Goal: Task Accomplishment & Management: Manage account settings

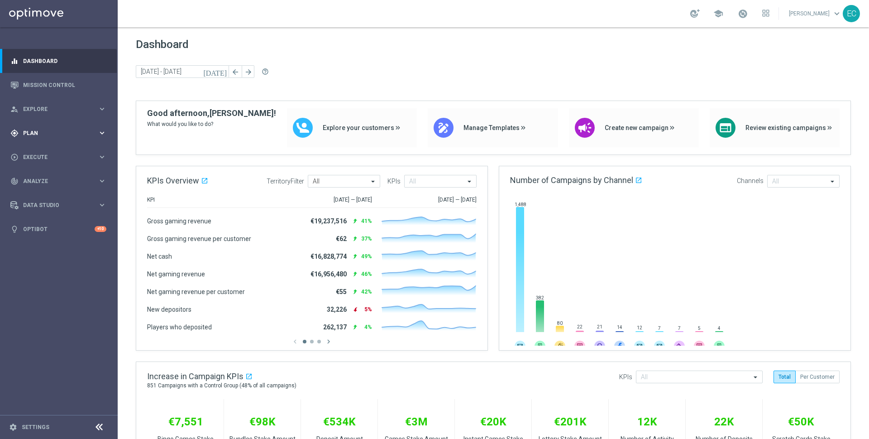
click at [57, 143] on div "gps_fixed Plan keyboard_arrow_right" at bounding box center [58, 133] width 117 height 24
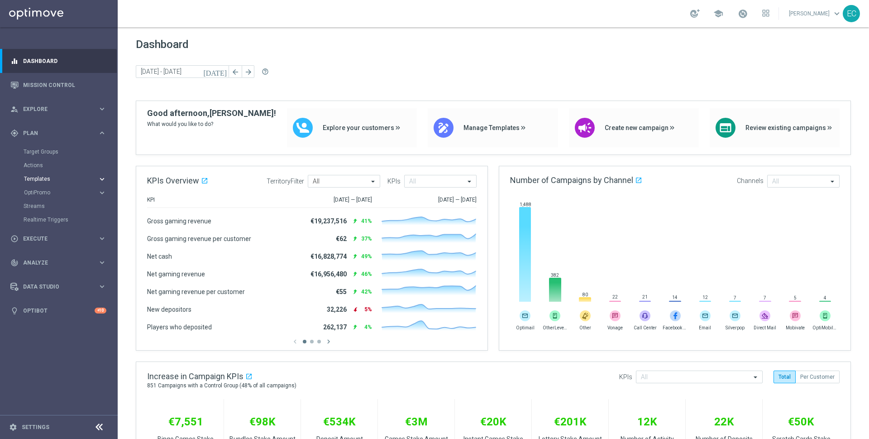
click at [49, 180] on span "Templates" at bounding box center [56, 178] width 65 height 5
click at [53, 189] on link "Optimail" at bounding box center [61, 192] width 66 height 7
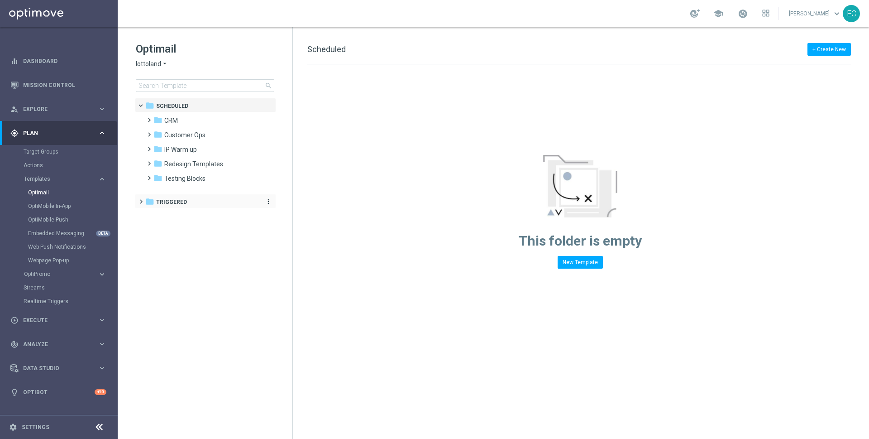
click at [172, 201] on span "Triggered" at bounding box center [171, 202] width 31 height 8
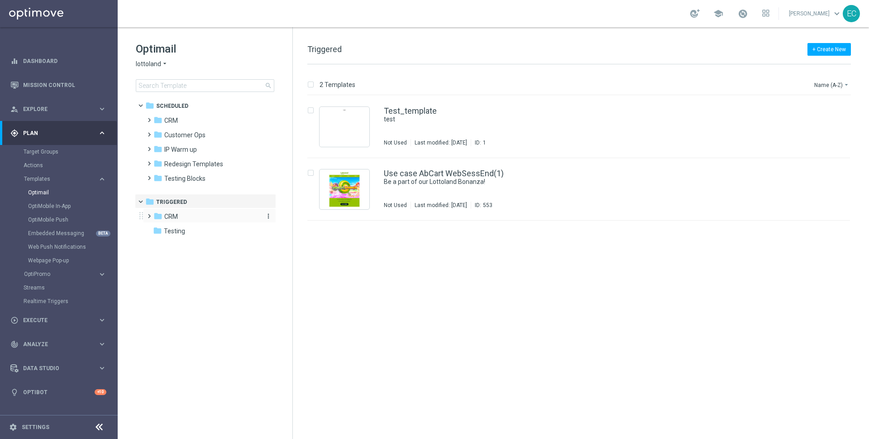
click at [182, 216] on div "folder CRM" at bounding box center [205, 216] width 104 height 10
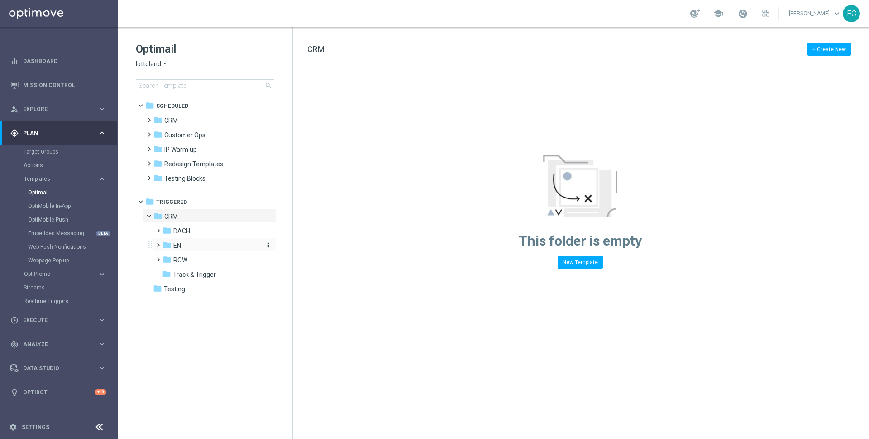
click at [194, 244] on div "folder EN" at bounding box center [210, 245] width 96 height 10
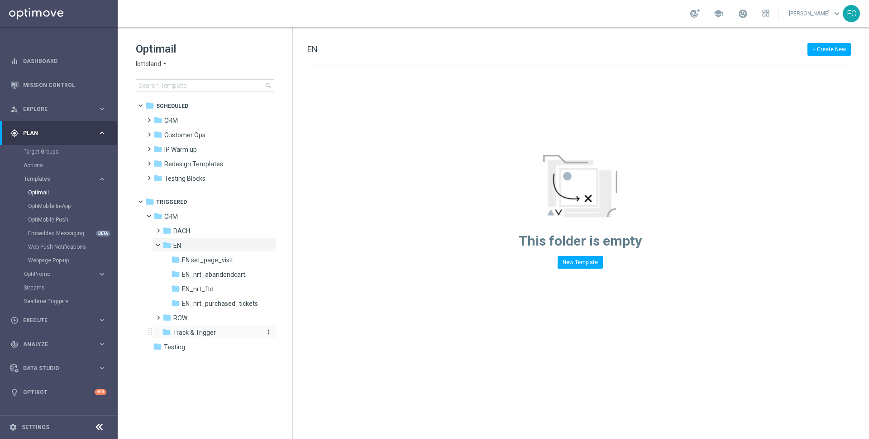
click at [202, 330] on span "Track & Trigger" at bounding box center [194, 332] width 43 height 8
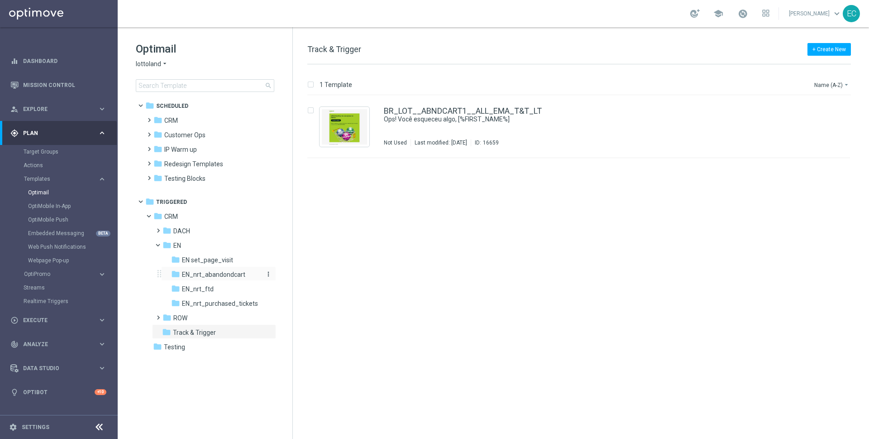
click at [219, 277] on span "EN_nrt_abandondcart" at bounding box center [213, 274] width 63 height 8
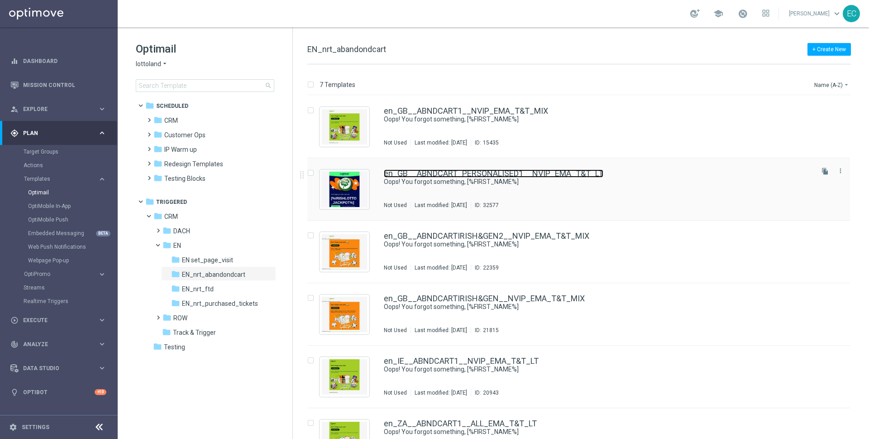
click at [472, 176] on link "en_GB__ABNDCART_PERSONALISED1__NVIP_EMA_T&T_LT" at bounding box center [494, 173] width 220 height 8
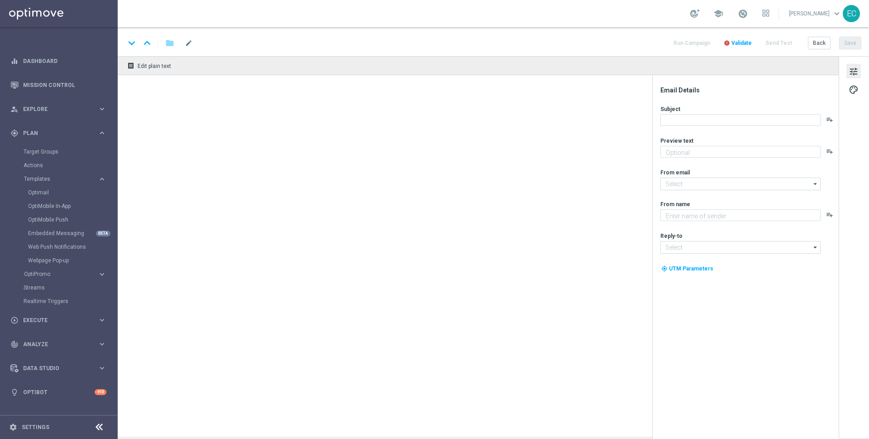
type textarea "Your cart is waiting!"
type input "mail@crm.lottoland.com"
type textarea "Lottoland"
type input "support@lottoland.co.uk"
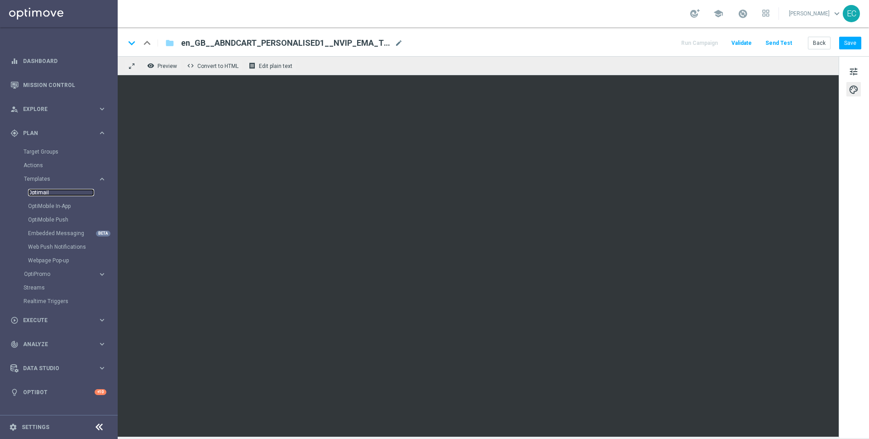
click at [47, 194] on link "Optimail" at bounding box center [61, 192] width 66 height 7
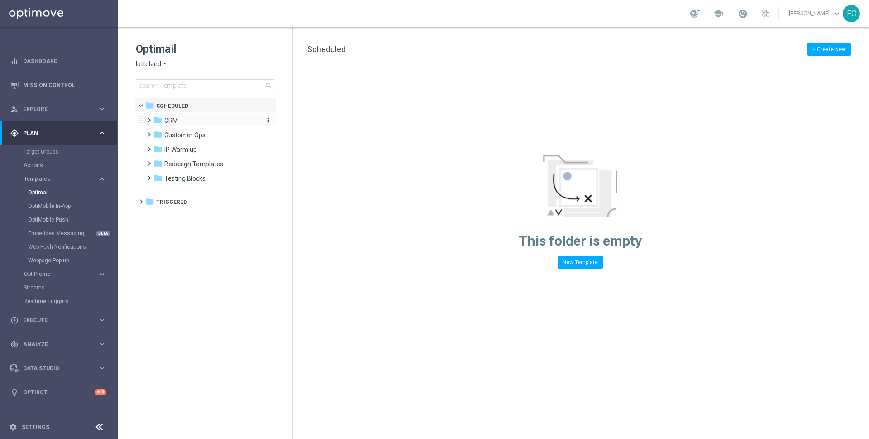
click at [189, 121] on div "folder CRM" at bounding box center [205, 120] width 104 height 10
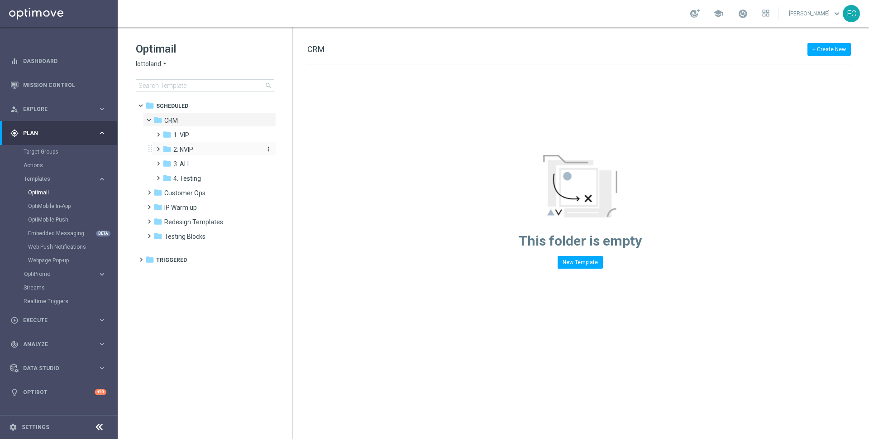
click at [196, 152] on div "folder 2. NVIP" at bounding box center [210, 149] width 96 height 10
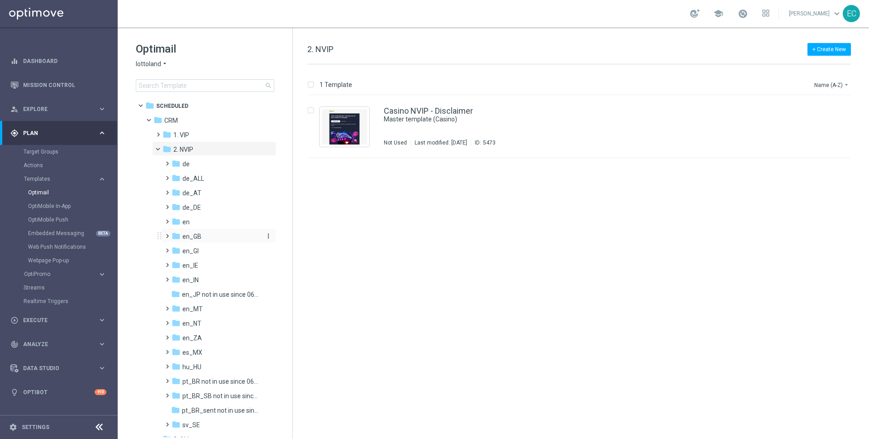
click at [214, 234] on div "folder en_GB" at bounding box center [216, 236] width 89 height 10
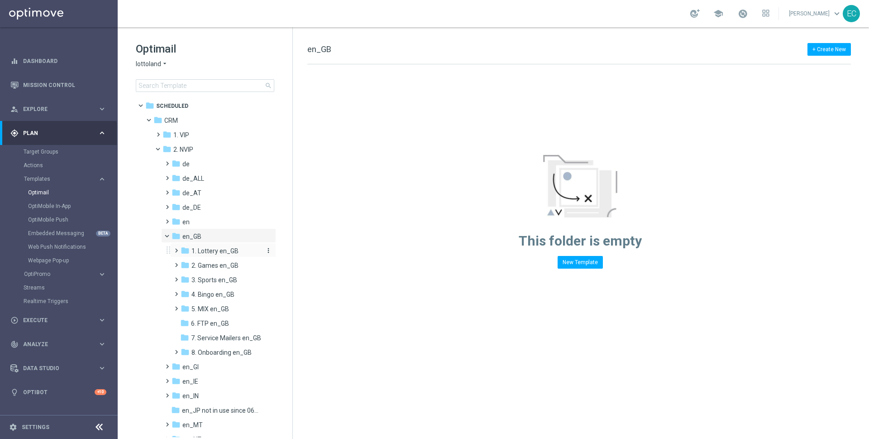
click at [225, 250] on span "1. Lottery en_GB" at bounding box center [214, 251] width 47 height 8
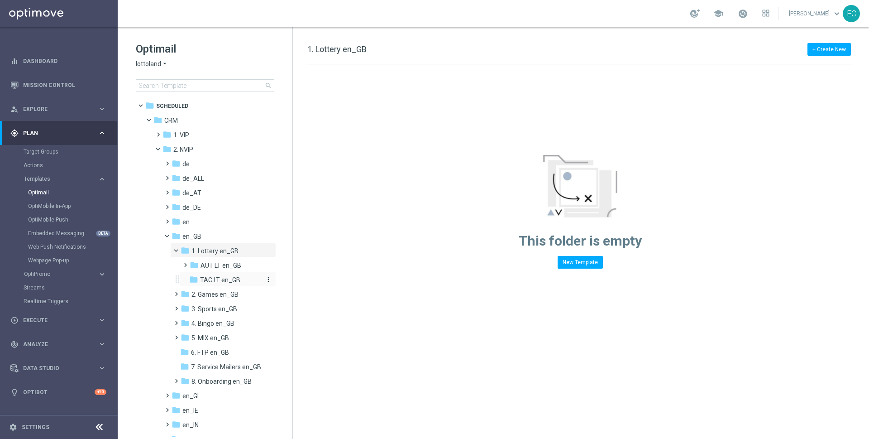
click at [223, 276] on span "TAC LT en_GB" at bounding box center [220, 280] width 40 height 8
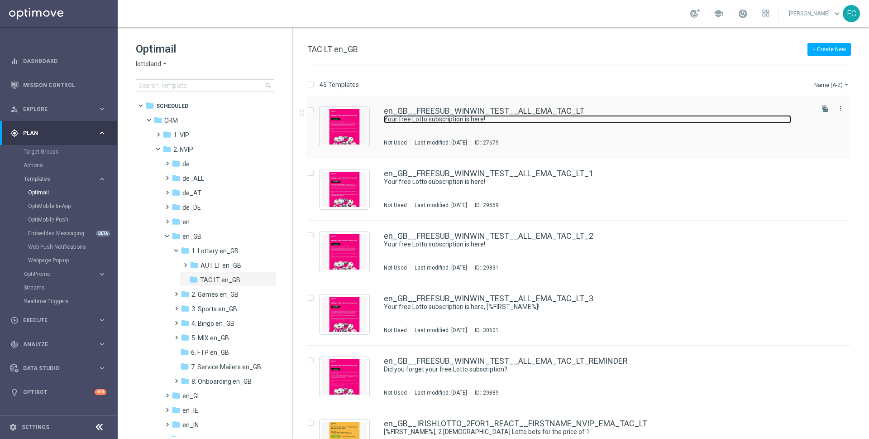
click at [476, 117] on link "Your free Lotto subscription is here!" at bounding box center [587, 119] width 407 height 9
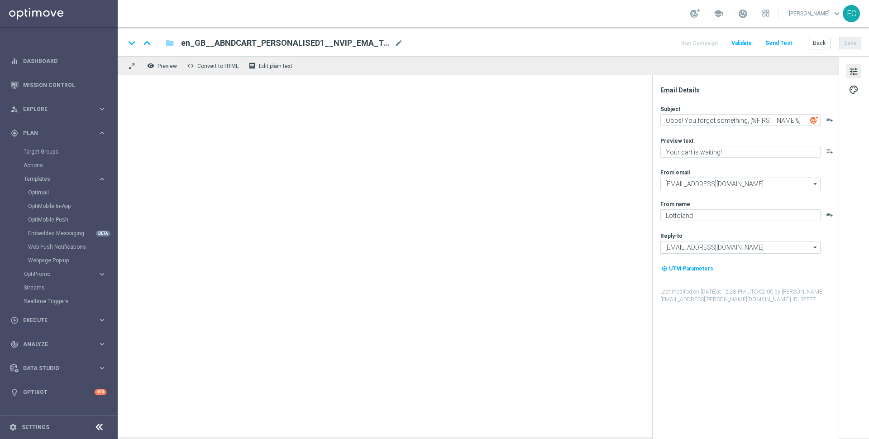
type textarea "Your free Lotto subscription is here!"
type textarea "Free for 4 Weeks. No strings attached."
type input "support@lottoland.co.uk"
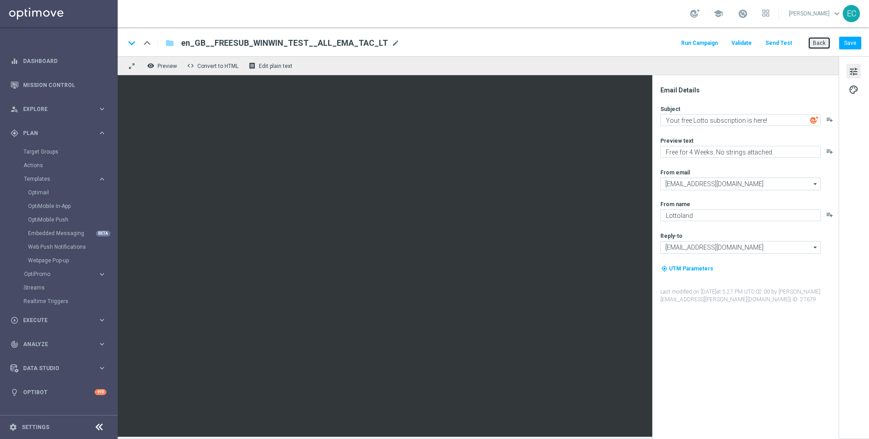
click at [816, 43] on button "Back" at bounding box center [819, 43] width 23 height 13
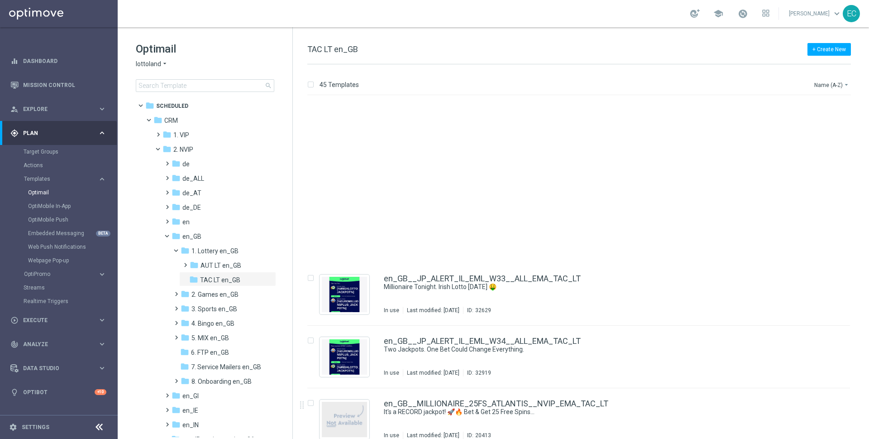
scroll to position [511, 0]
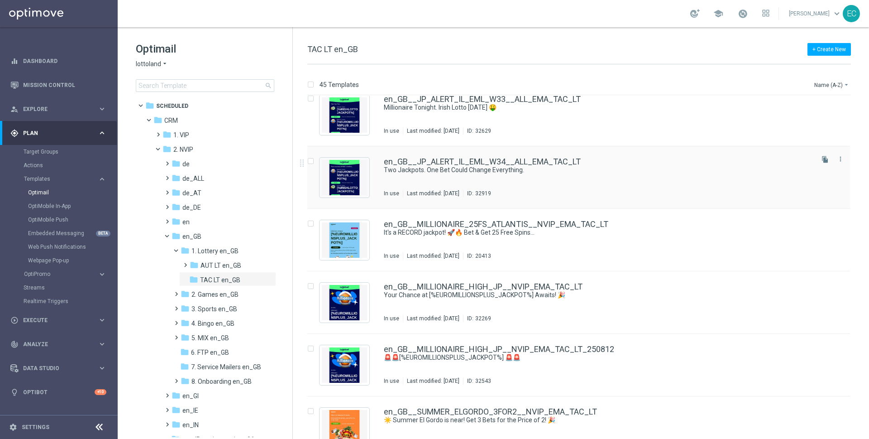
click at [505, 155] on div "en_GB__JP_ALERT_IL_EML_W34__ALL_EMA_TAC_LT Two Jackpots. One Bet Could Change E…" at bounding box center [578, 177] width 543 height 62
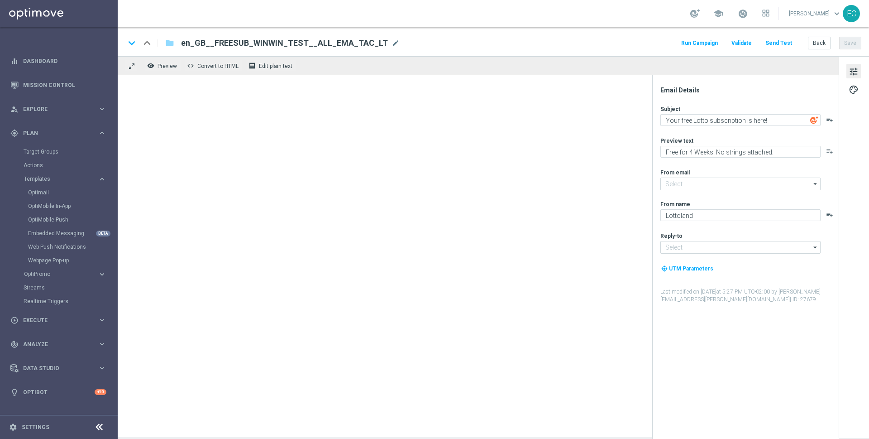
type input "mail@crm.lottoland.com"
type input "support@lottoland.co.uk"
type textarea "Two Jackpots. One Bet Could Change Everything."
type textarea "Secure your bets on Milllionaire and Irish Lotto"
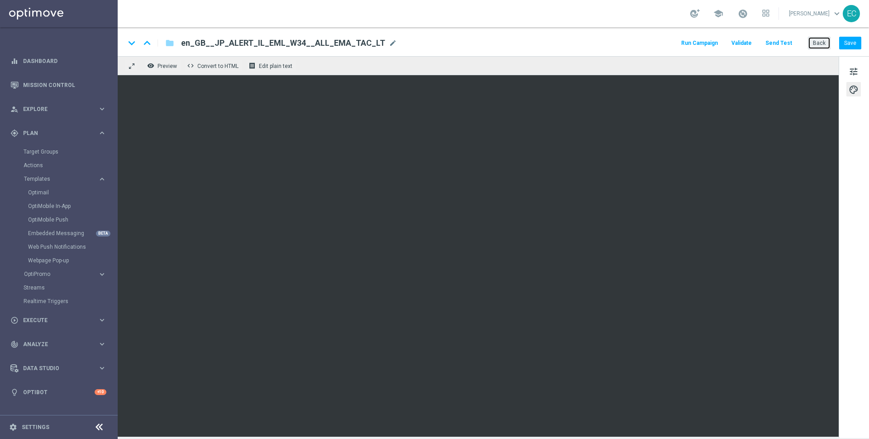
click at [822, 42] on button "Back" at bounding box center [819, 43] width 23 height 13
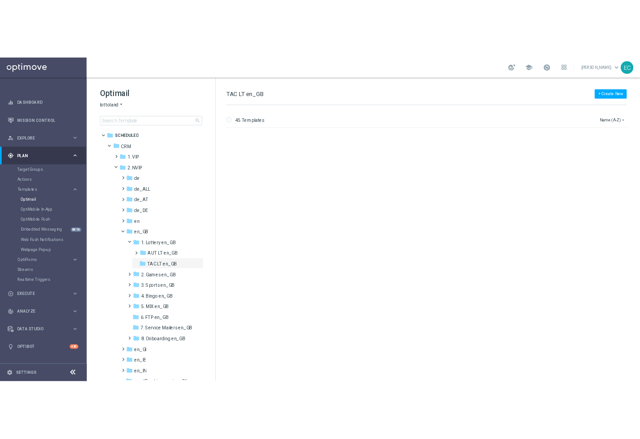
scroll to position [2218, 0]
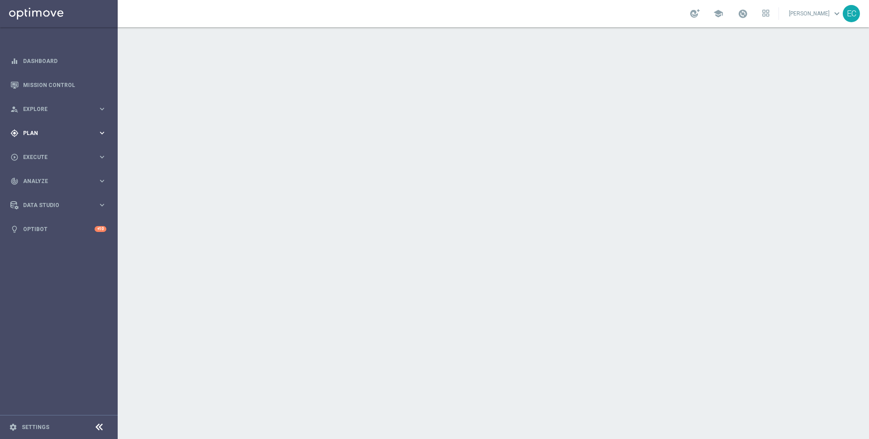
click at [66, 131] on span "Plan" at bounding box center [60, 132] width 75 height 5
click at [48, 193] on span "OptiPromo" at bounding box center [56, 192] width 65 height 5
click at [66, 114] on div "person_search Explore keyboard_arrow_right" at bounding box center [58, 109] width 117 height 24
click at [50, 138] on div "gps_fixed Plan keyboard_arrow_right" at bounding box center [58, 133] width 117 height 24
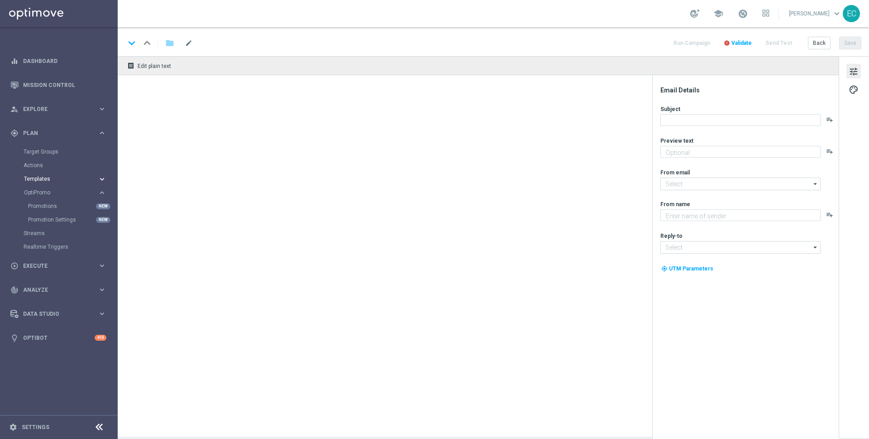
type textarea "Your cart is waiting!"
type input "mail@crm.lottoland.com"
type textarea "Lottoland"
type input "[EMAIL_ADDRESS][DOMAIN_NAME]"
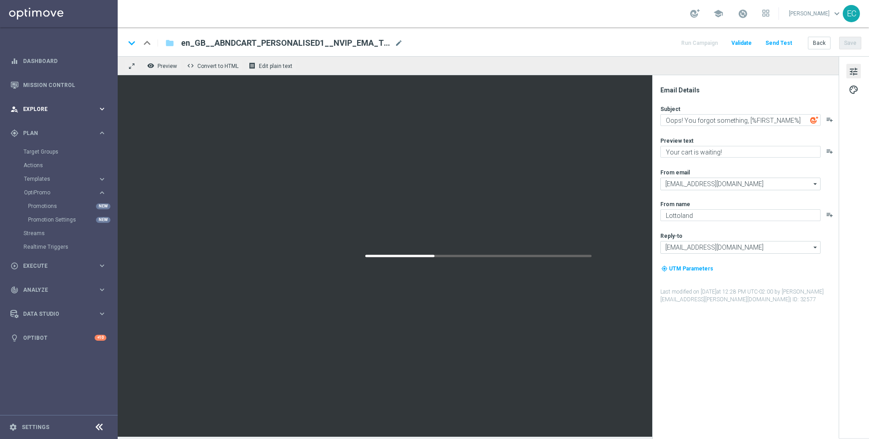
click at [50, 108] on span "Explore" at bounding box center [60, 108] width 75 height 5
click at [53, 262] on div "play_circle_outline Execute" at bounding box center [53, 266] width 87 height 8
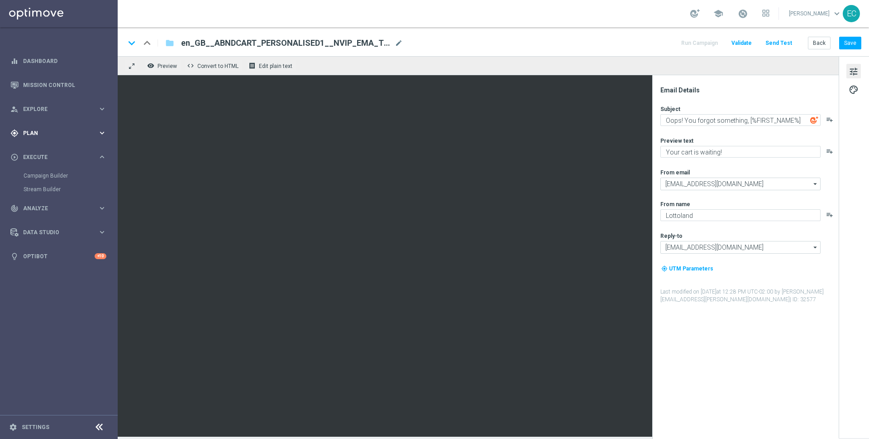
click at [53, 134] on span "Plan" at bounding box center [60, 132] width 75 height 5
click at [55, 180] on span "Templates" at bounding box center [56, 178] width 65 height 5
click at [49, 194] on link "Optimail" at bounding box center [61, 192] width 66 height 7
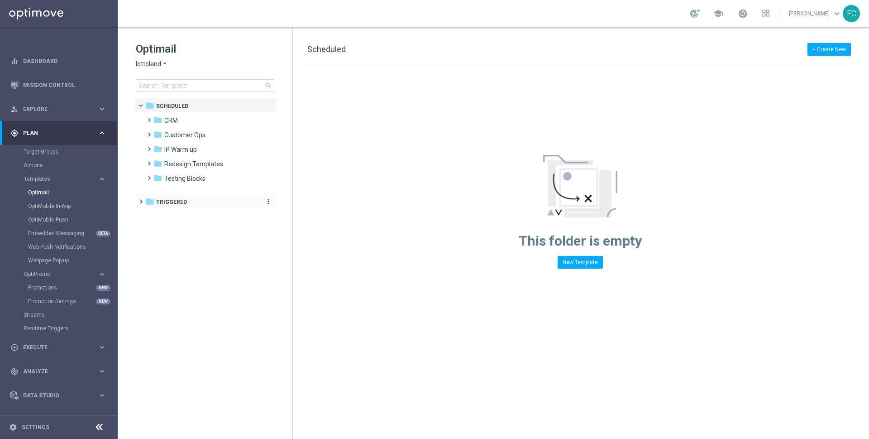
click at [186, 205] on div "folder Triggered" at bounding box center [200, 202] width 111 height 10
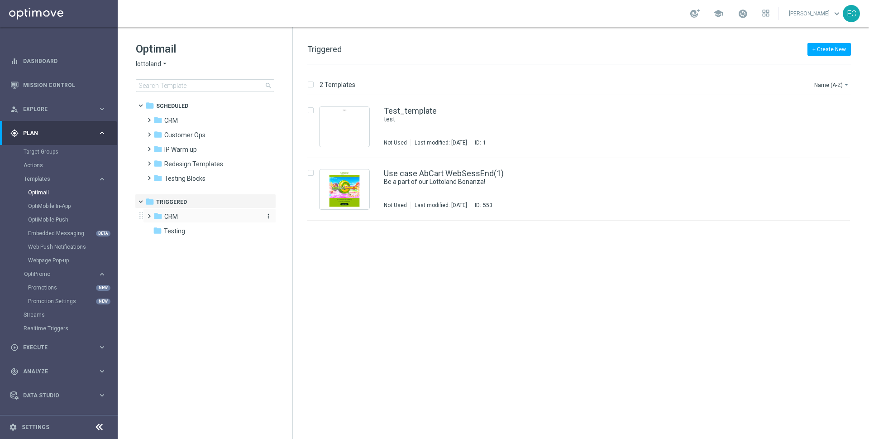
click at [181, 217] on div "folder CRM" at bounding box center [205, 216] width 104 height 10
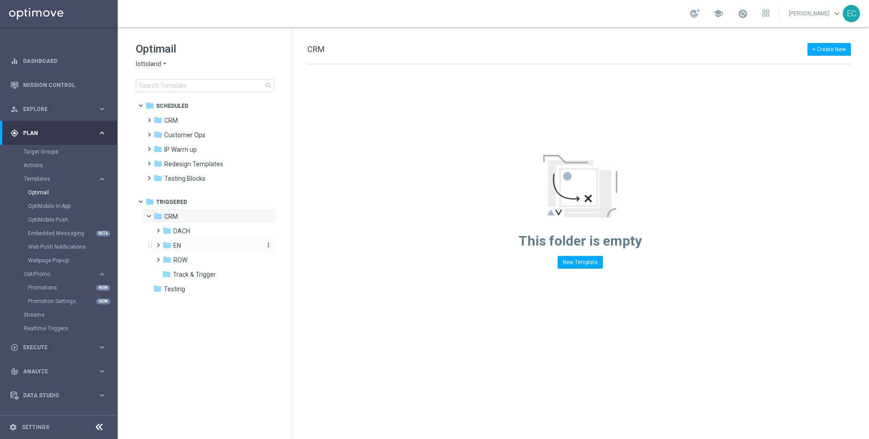
click at [185, 244] on div "folder EN" at bounding box center [210, 245] width 96 height 10
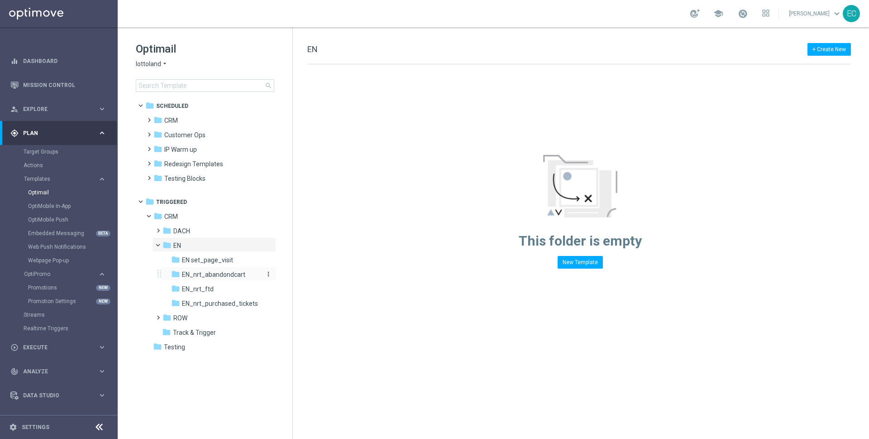
click at [233, 273] on span "EN_nrt_abandondcart" at bounding box center [213, 274] width 63 height 8
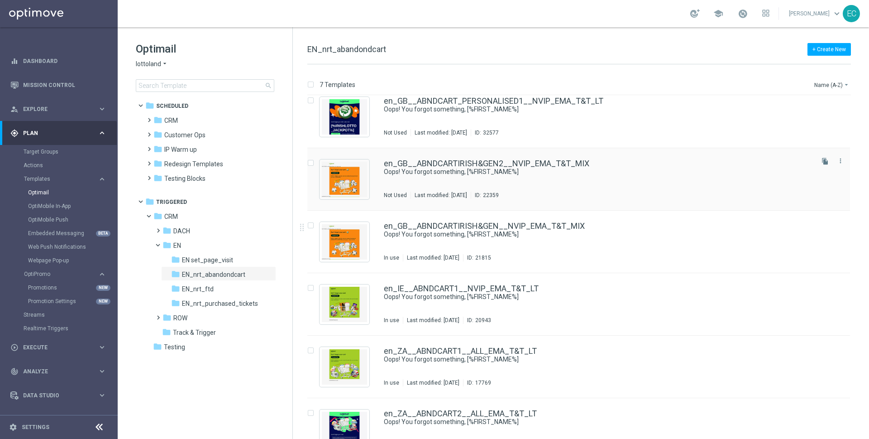
scroll to position [69, 0]
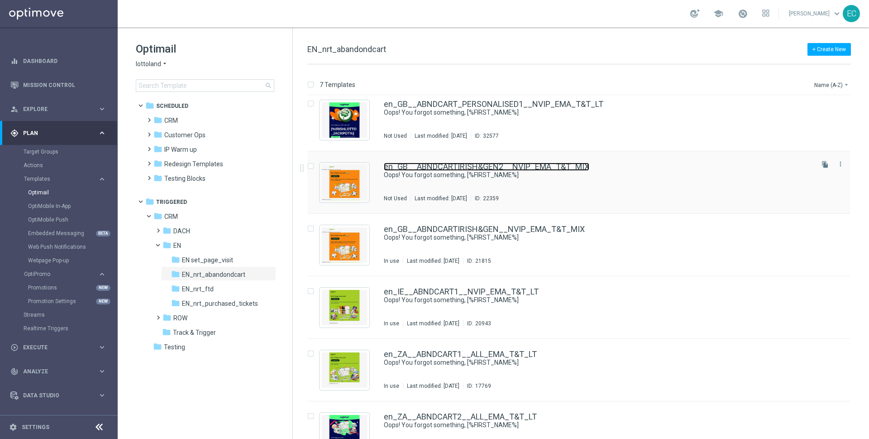
click at [554, 167] on link "en_GB__ABNDCARTIRISH&GEN2__NVIP_EMA_T&T_MIX" at bounding box center [486, 166] width 205 height 8
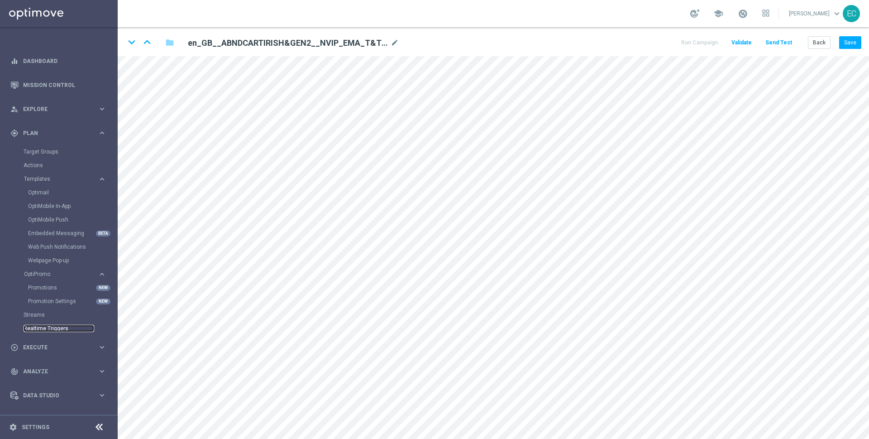
click at [44, 326] on link "Realtime Triggers" at bounding box center [59, 328] width 71 height 7
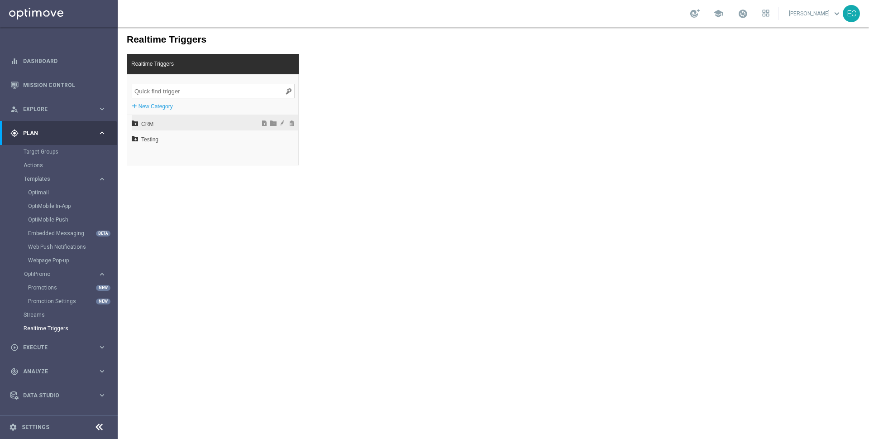
click at [160, 126] on span "CRM" at bounding box center [191, 123] width 100 height 15
click at [161, 157] on span "EN" at bounding box center [194, 154] width 97 height 15
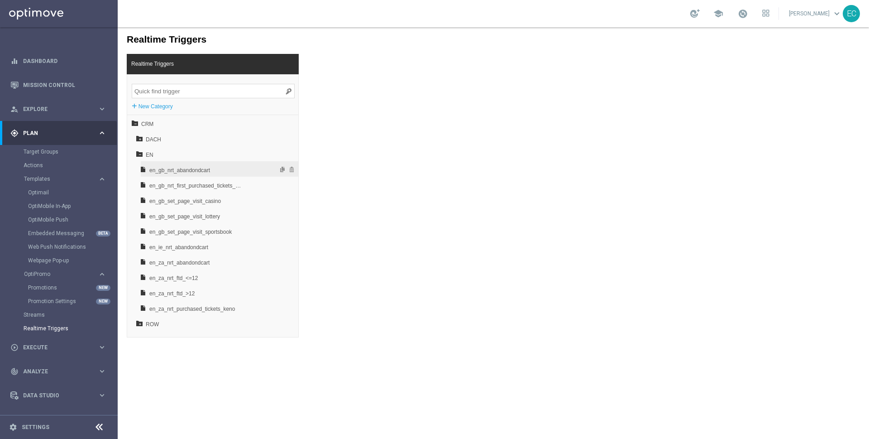
click at [225, 167] on span "en_gb_nrt_abandondcart" at bounding box center [196, 169] width 95 height 15
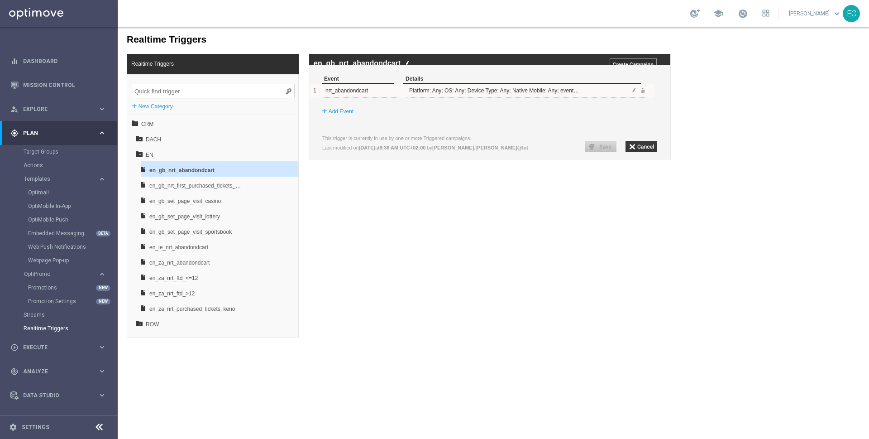
click at [631, 97] on div "1 nrt_abandondcart Platform: Any; OS: Any; Device Type: Any; Native Mobile: Any…" at bounding box center [482, 91] width 344 height 14
click at [633, 93] on span at bounding box center [633, 89] width 5 height 5
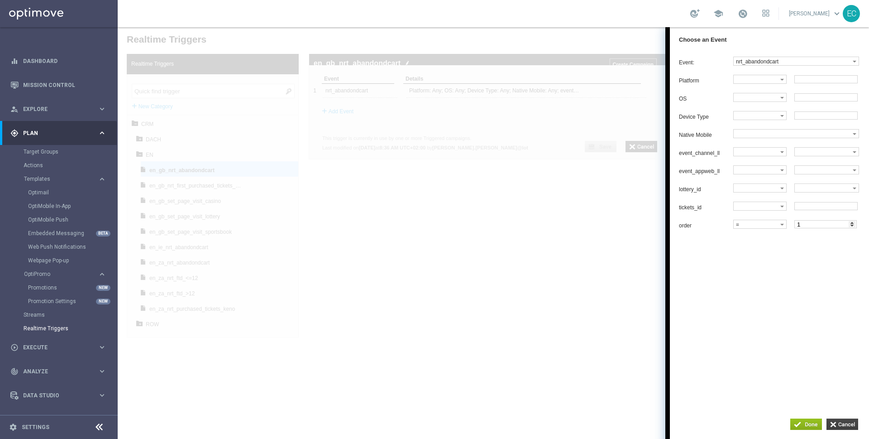
click at [845, 424] on input "button" at bounding box center [843, 423] width 32 height 11
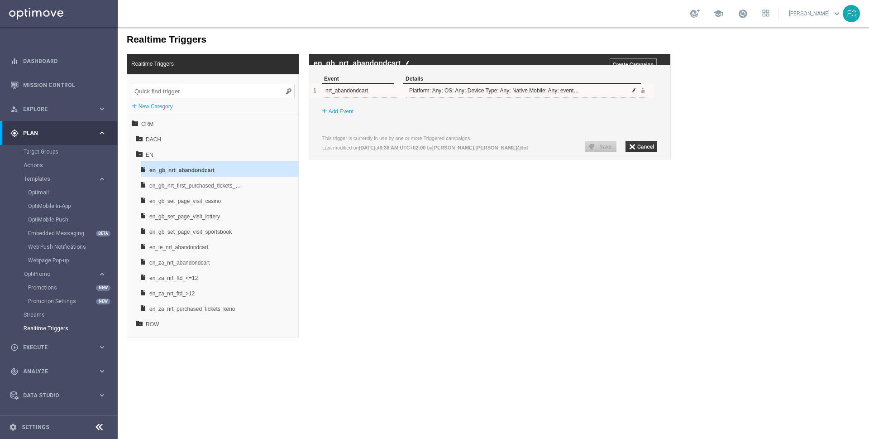
click at [636, 93] on span at bounding box center [633, 89] width 5 height 5
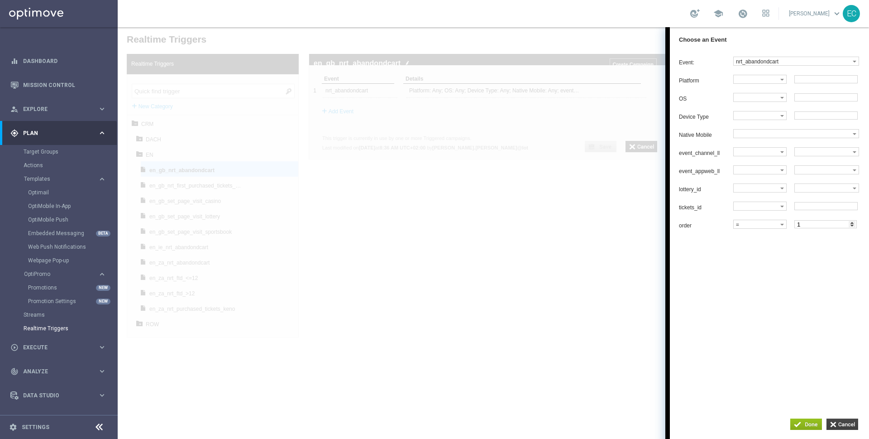
click at [840, 425] on input "button" at bounding box center [843, 423] width 32 height 11
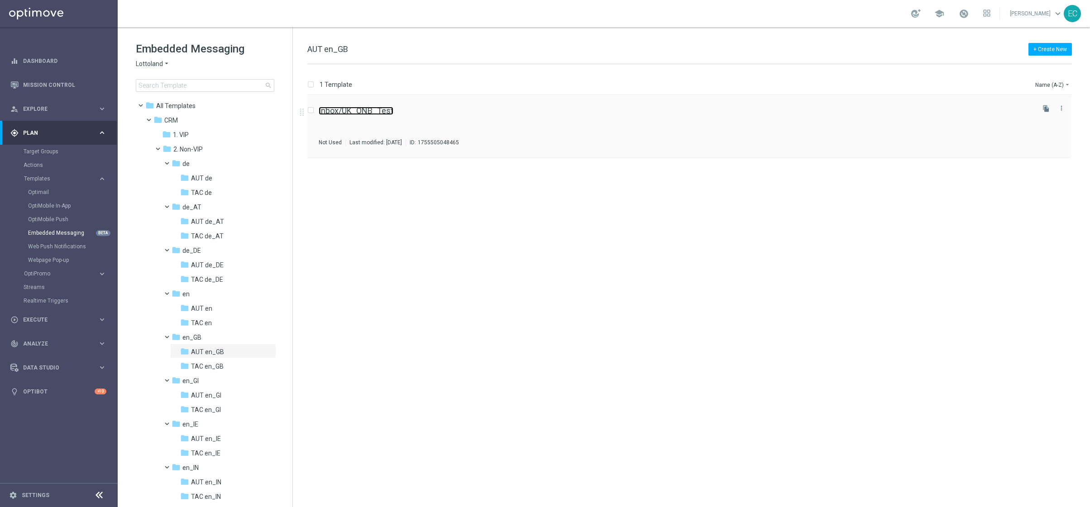
click at [377, 108] on link "Inbox/UK_ONB_Test" at bounding box center [356, 111] width 75 height 8
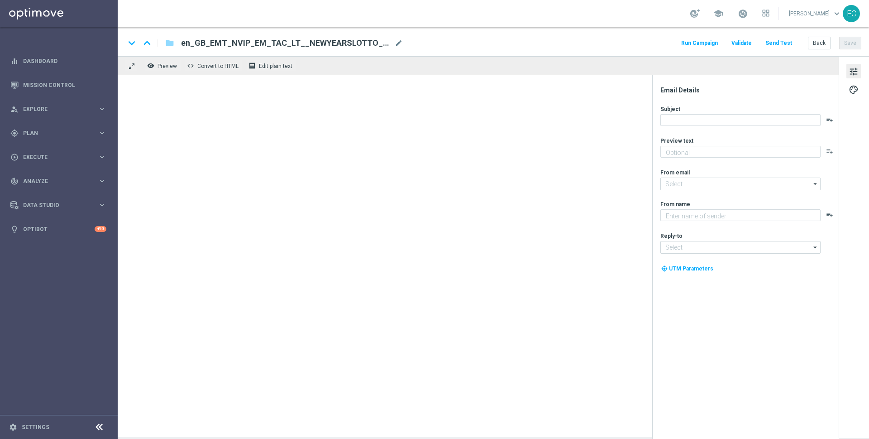
type textarea "£100 million jackpot on New Year's Eve. Good luck!"
type input "mail@crm.lottoland.com"
type textarea "Lottoland"
type input "support@lottoland.co.uk"
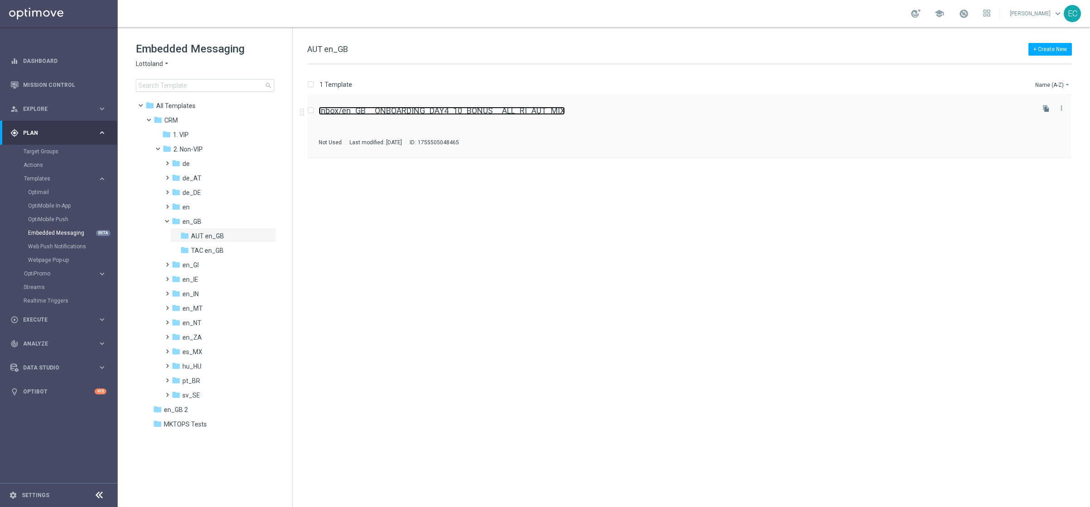
click at [427, 110] on link "Inbox/en_GB__ONBOARDING_DAY4_10_BONUS__ALL_RI_AUT_MIX" at bounding box center [442, 111] width 246 height 8
click at [267, 411] on icon "more_vert" at bounding box center [268, 409] width 7 height 7
click at [313, 405] on button "delete_forever Delete" at bounding box center [306, 406] width 59 height 11
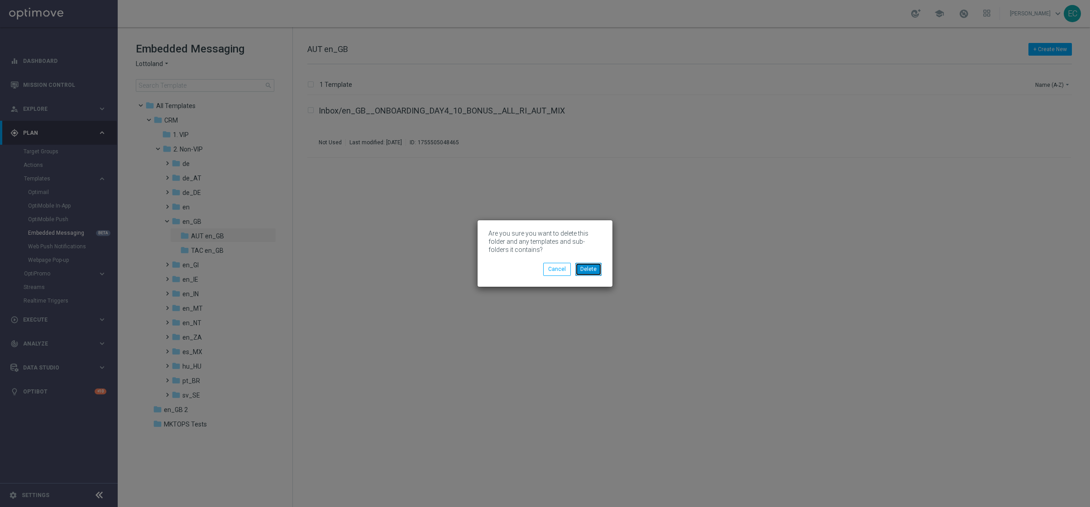
click at [586, 268] on button "Delete" at bounding box center [588, 269] width 26 height 13
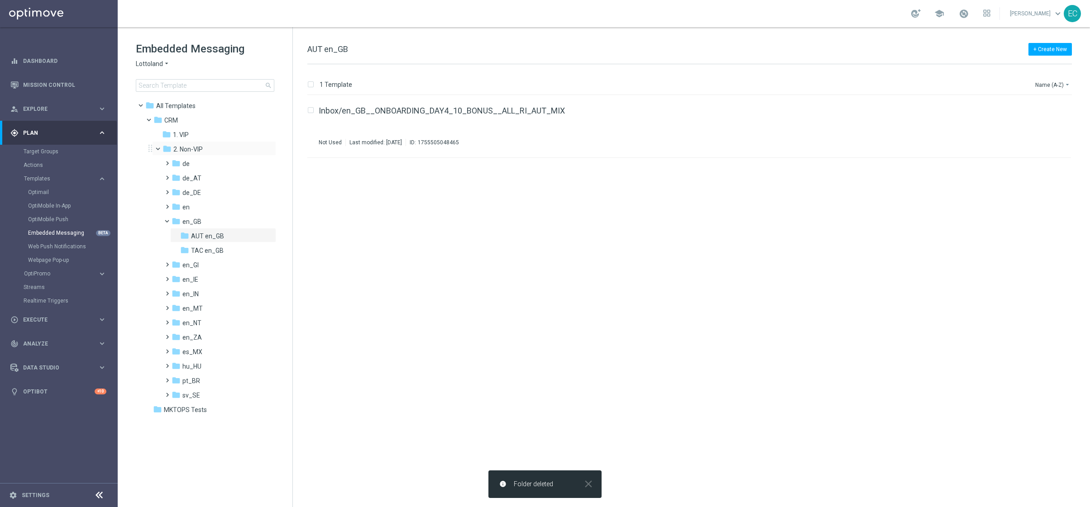
click at [160, 148] on span at bounding box center [162, 147] width 4 height 4
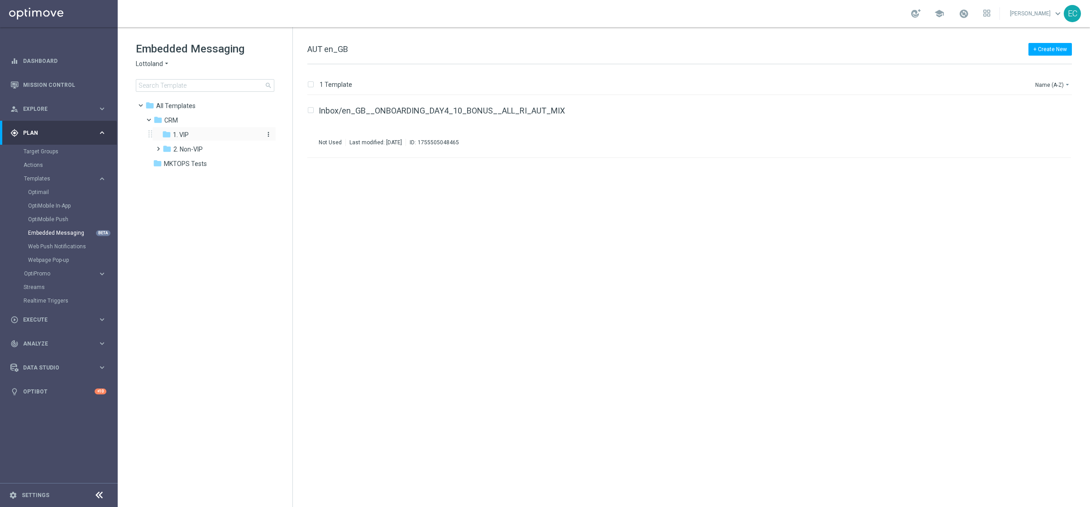
click at [230, 135] on div "folder 1. VIP" at bounding box center [210, 135] width 96 height 10
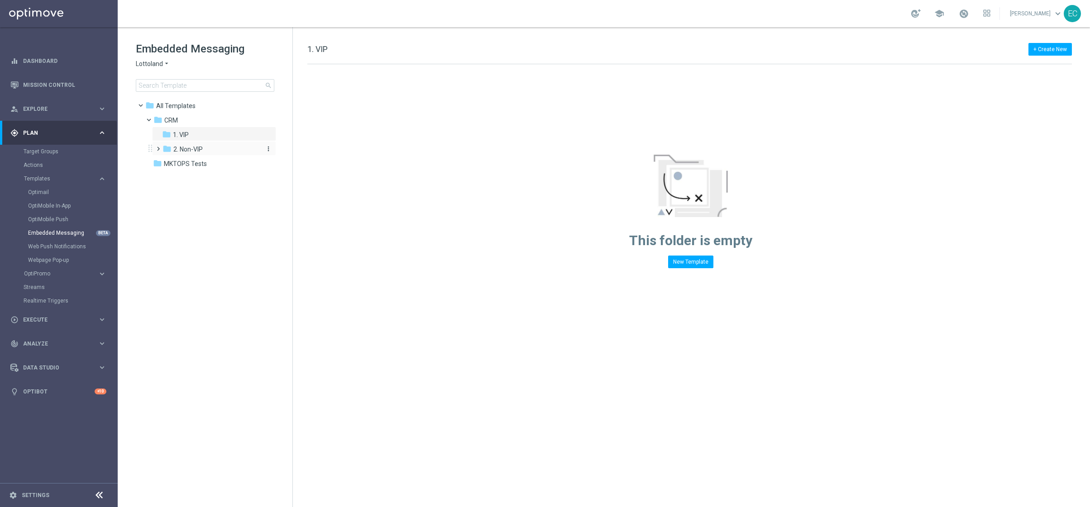
click at [197, 147] on span "2. Non-VIP" at bounding box center [187, 149] width 29 height 8
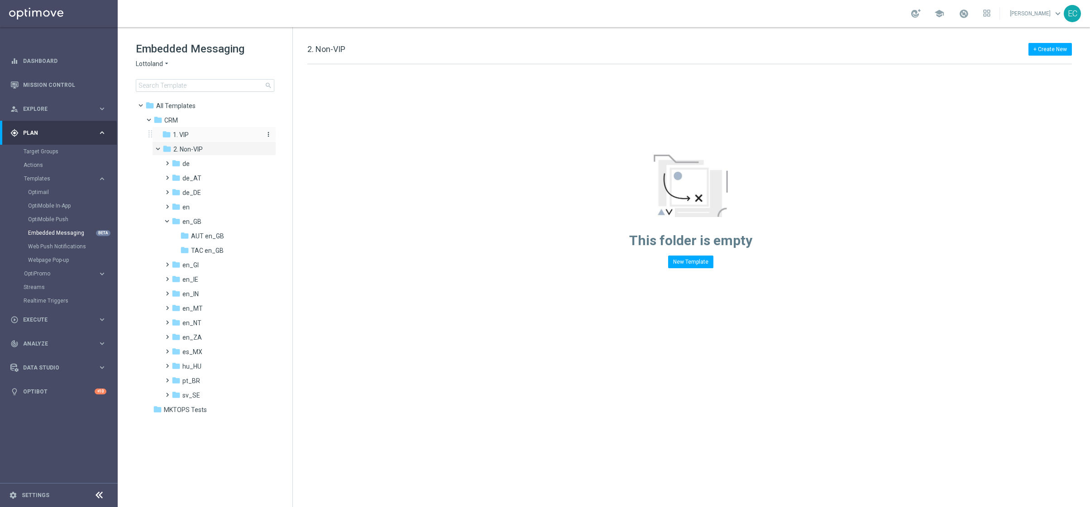
click at [188, 132] on span "1. VIP" at bounding box center [181, 135] width 16 height 8
click at [268, 135] on icon "more_vert" at bounding box center [268, 134] width 7 height 7
click at [289, 139] on icon "create_new_folder" at bounding box center [285, 136] width 14 height 7
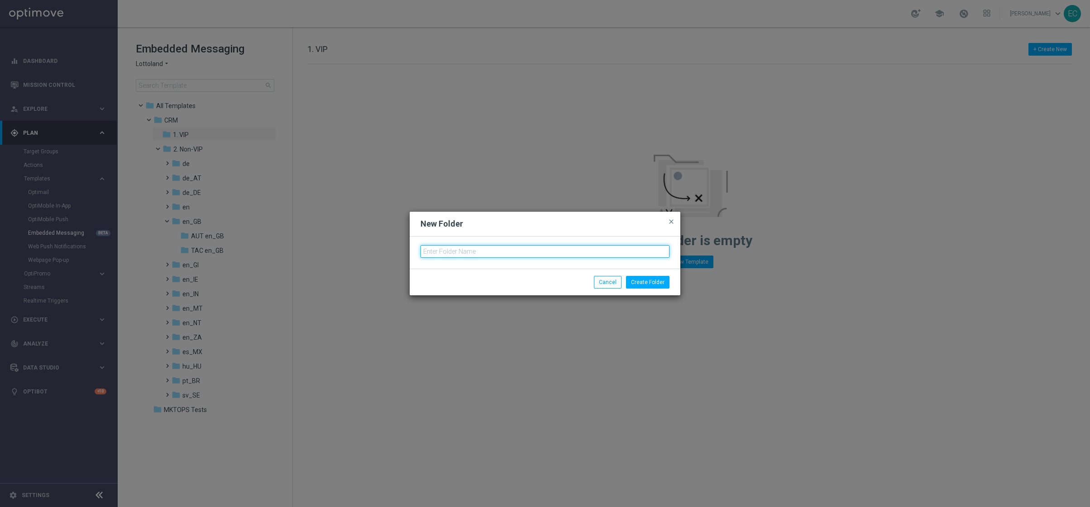
click at [478, 251] on input "text" at bounding box center [545, 251] width 249 height 13
click at [662, 279] on button "Create Folder" at bounding box center [647, 282] width 43 height 13
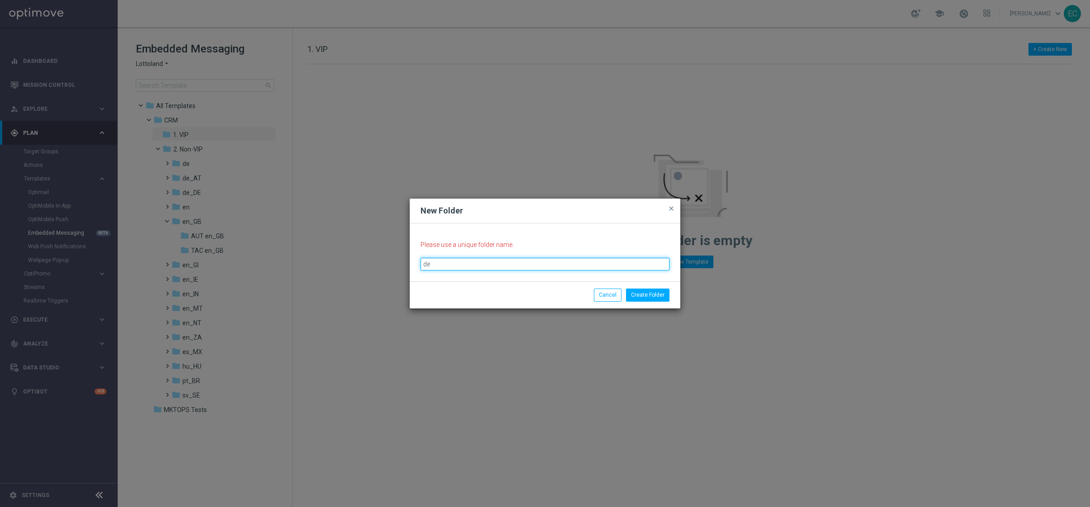
click at [601, 267] on input "de" at bounding box center [545, 264] width 249 height 13
type input "de."
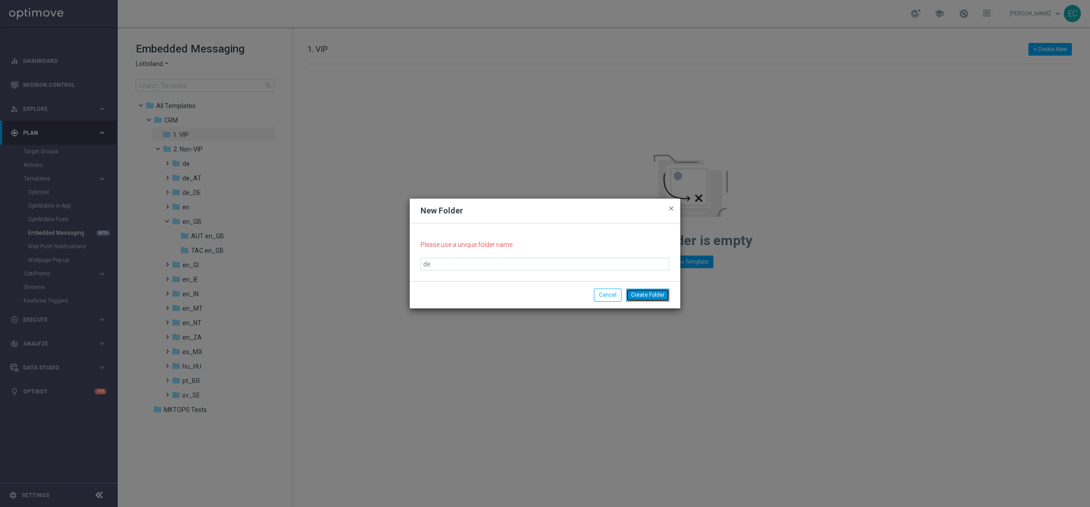
click at [643, 296] on button "Create Folder" at bounding box center [647, 295] width 43 height 13
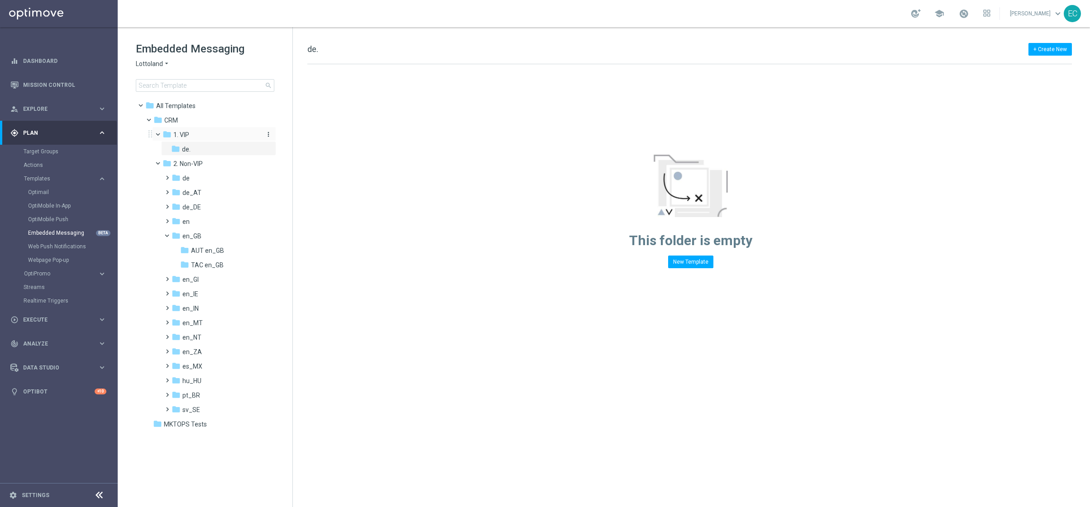
click at [269, 134] on icon "more_vert" at bounding box center [268, 134] width 7 height 7
click at [299, 137] on span "New Folder" at bounding box center [306, 136] width 28 height 7
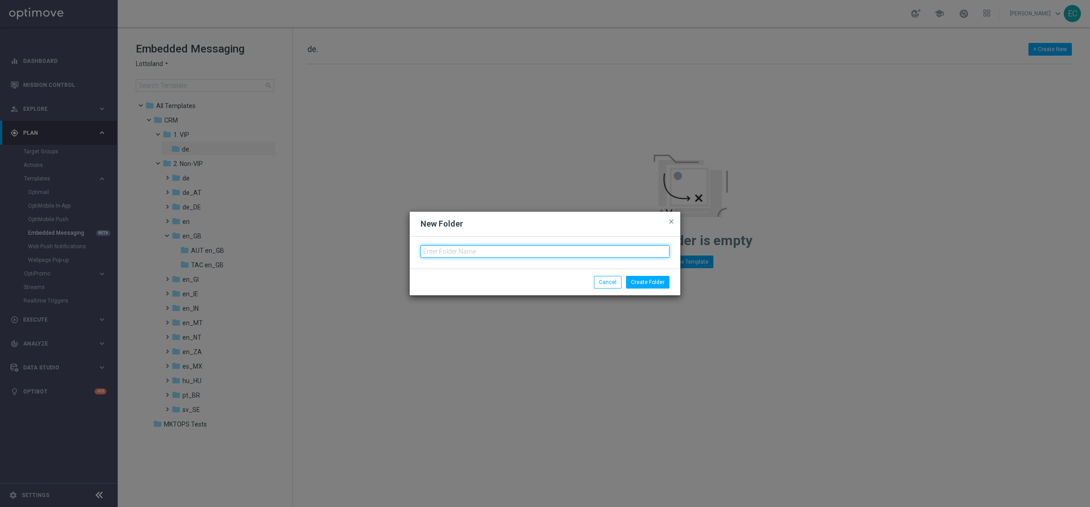
click at [472, 248] on input "text" at bounding box center [545, 251] width 249 height 13
type input "de_AT."
click at [643, 278] on button "Create Folder" at bounding box center [647, 282] width 43 height 13
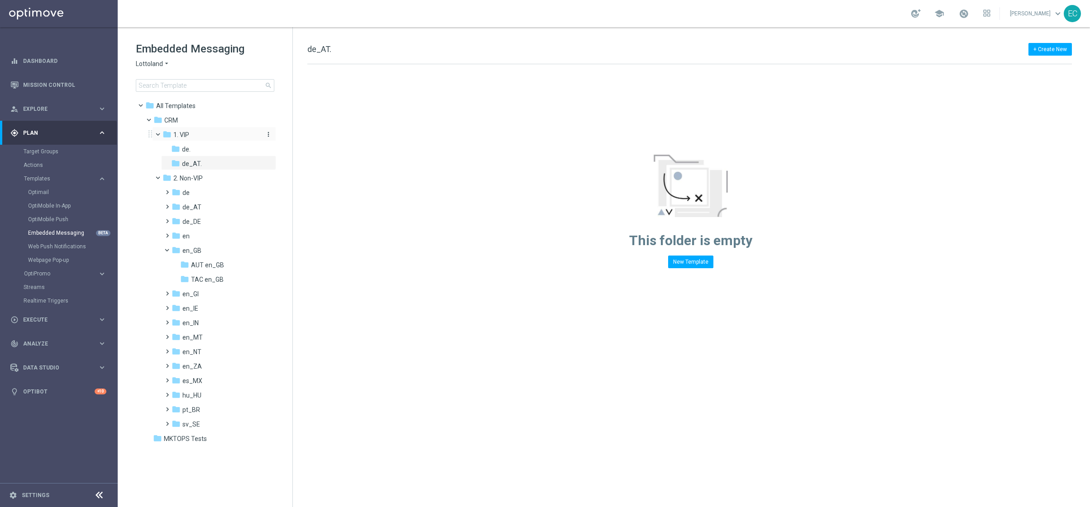
click at [269, 131] on icon "more_vert" at bounding box center [268, 134] width 7 height 7
click at [306, 136] on span "New Folder" at bounding box center [306, 136] width 28 height 7
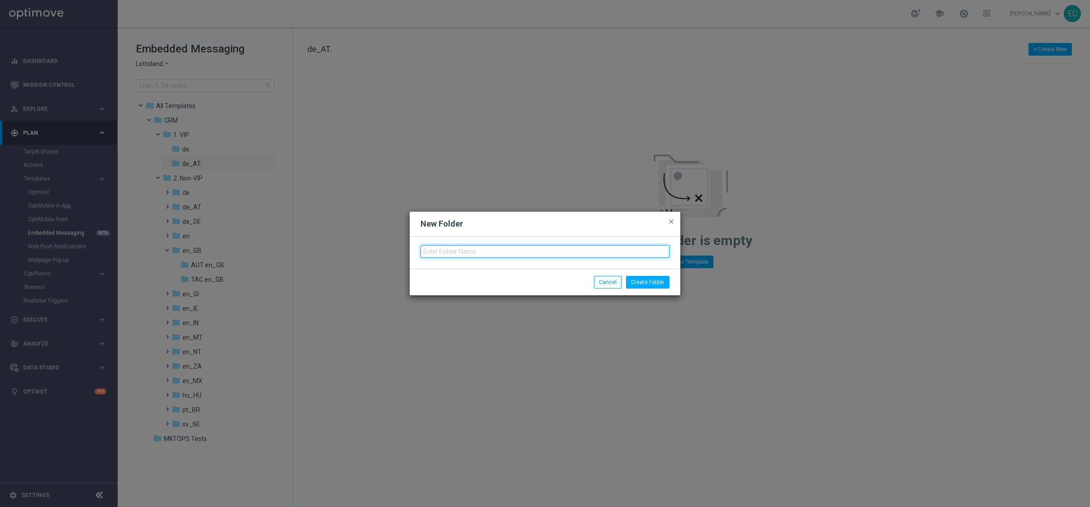
click at [496, 253] on input "text" at bounding box center [545, 251] width 249 height 13
type input "de_DE."
click at [651, 279] on button "Create Folder" at bounding box center [647, 282] width 43 height 13
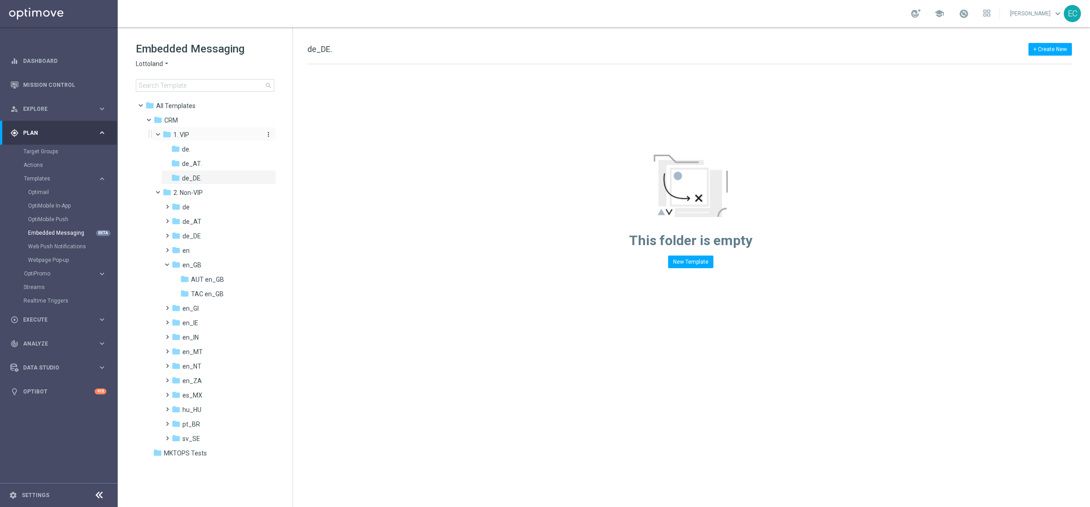
click at [268, 135] on icon "more_vert" at bounding box center [268, 134] width 7 height 7
click at [310, 134] on span "New Folder" at bounding box center [306, 136] width 28 height 7
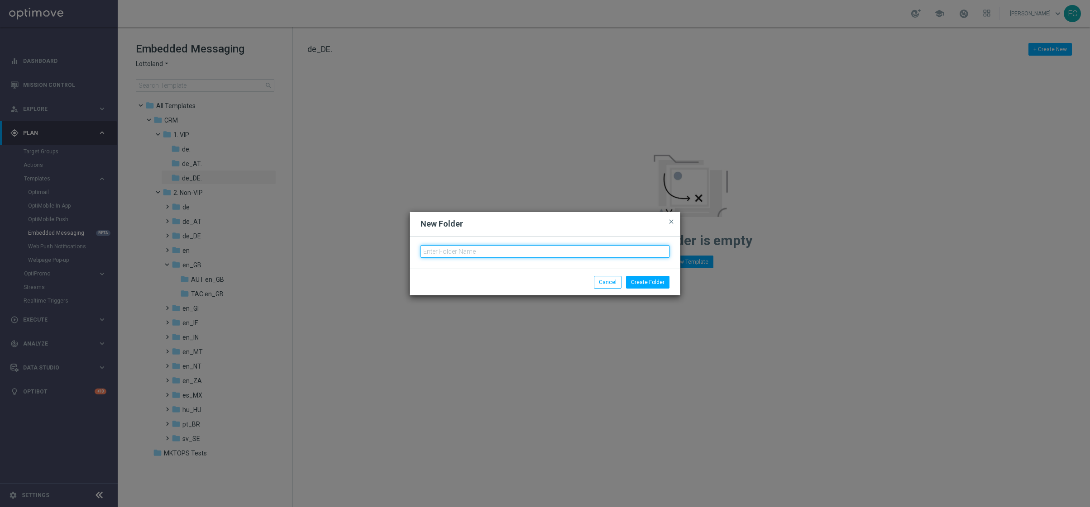
click at [469, 253] on input "text" at bounding box center [545, 251] width 249 height 13
type input "en."
click at [639, 282] on button "Create Folder" at bounding box center [647, 282] width 43 height 13
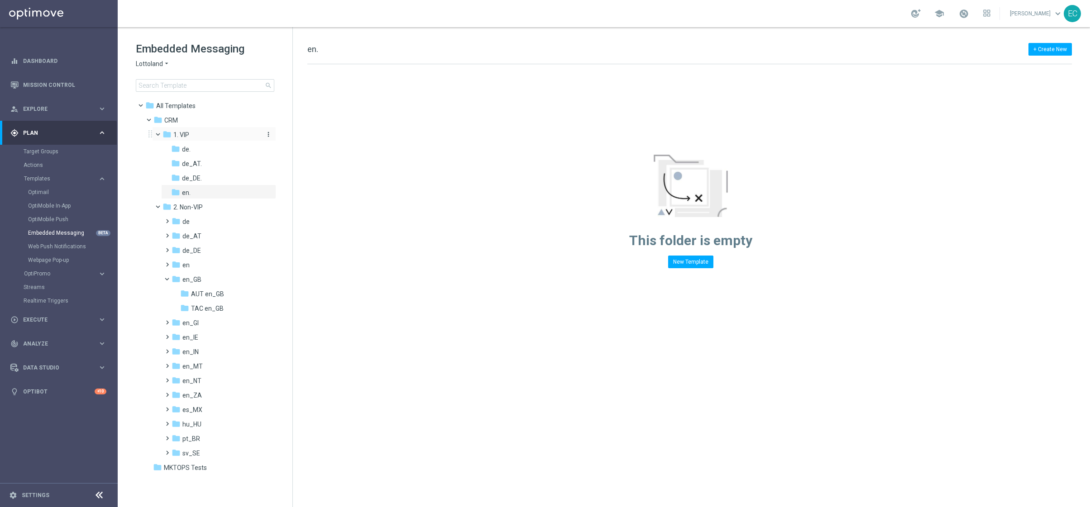
click at [267, 132] on icon "more_vert" at bounding box center [268, 134] width 7 height 7
click at [294, 136] on span "New Folder" at bounding box center [306, 136] width 28 height 7
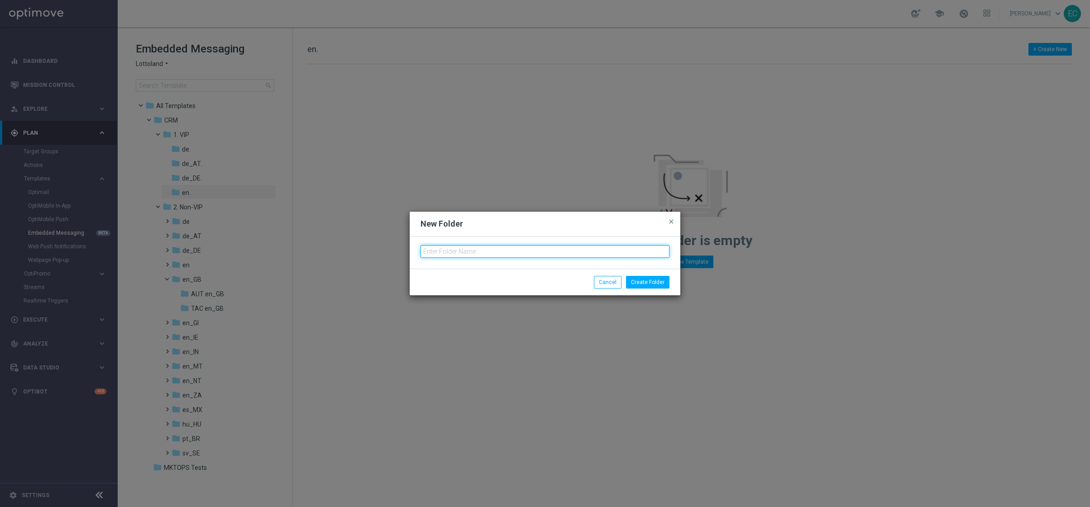
click at [483, 252] on input "text" at bounding box center [545, 251] width 249 height 13
type input "en_GI."
click at [645, 280] on button "Create Folder" at bounding box center [647, 282] width 43 height 13
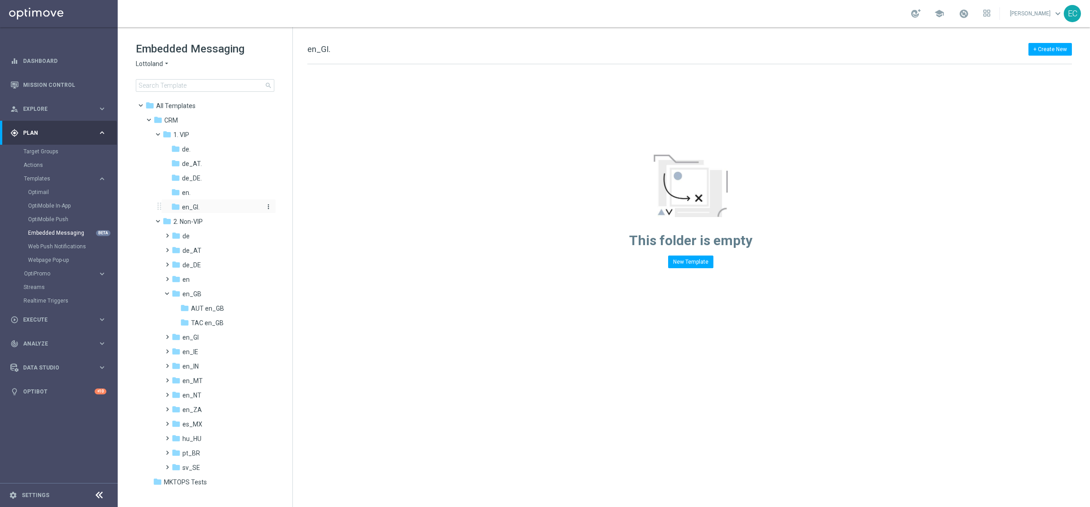
click at [267, 205] on icon "more_vert" at bounding box center [268, 206] width 7 height 7
click at [306, 244] on span "Delete" at bounding box center [300, 241] width 16 height 7
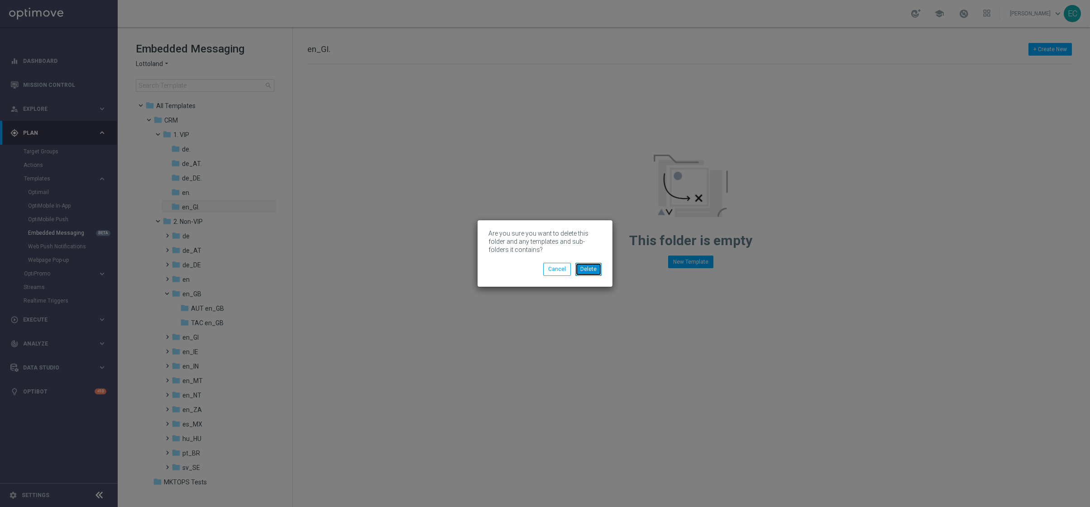
click at [595, 265] on button "Delete" at bounding box center [588, 269] width 26 height 13
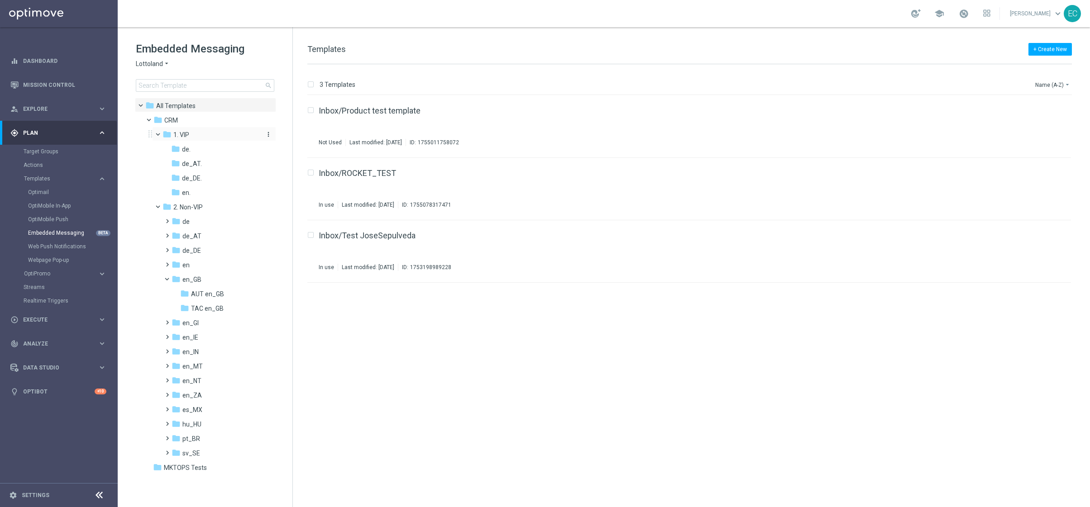
click at [268, 134] on icon "more_vert" at bounding box center [268, 134] width 7 height 7
click at [321, 137] on button "create_new_folder New Folder" at bounding box center [306, 136] width 59 height 11
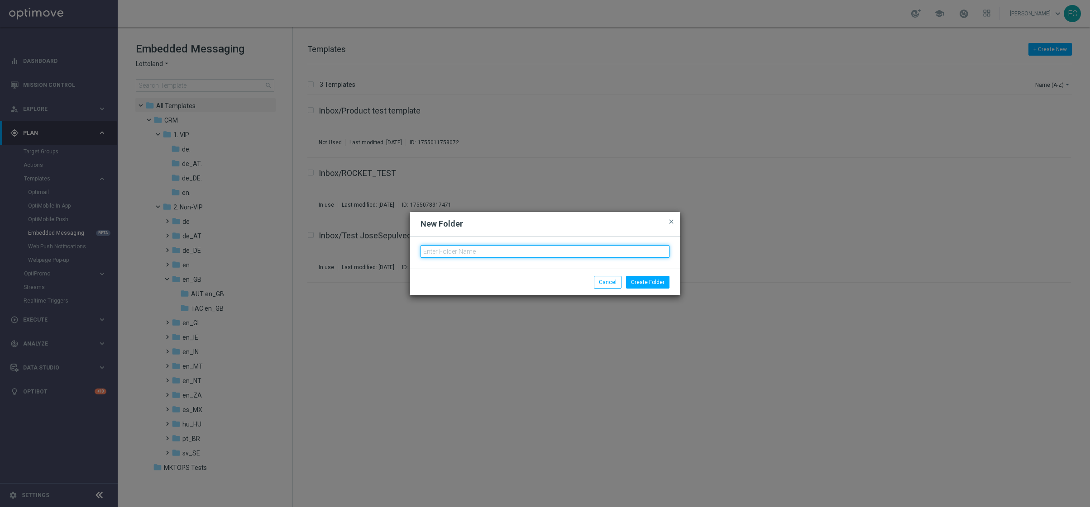
click at [548, 251] on input "text" at bounding box center [545, 251] width 249 height 13
type input "en_IE."
click at [644, 283] on button "Create Folder" at bounding box center [647, 282] width 43 height 13
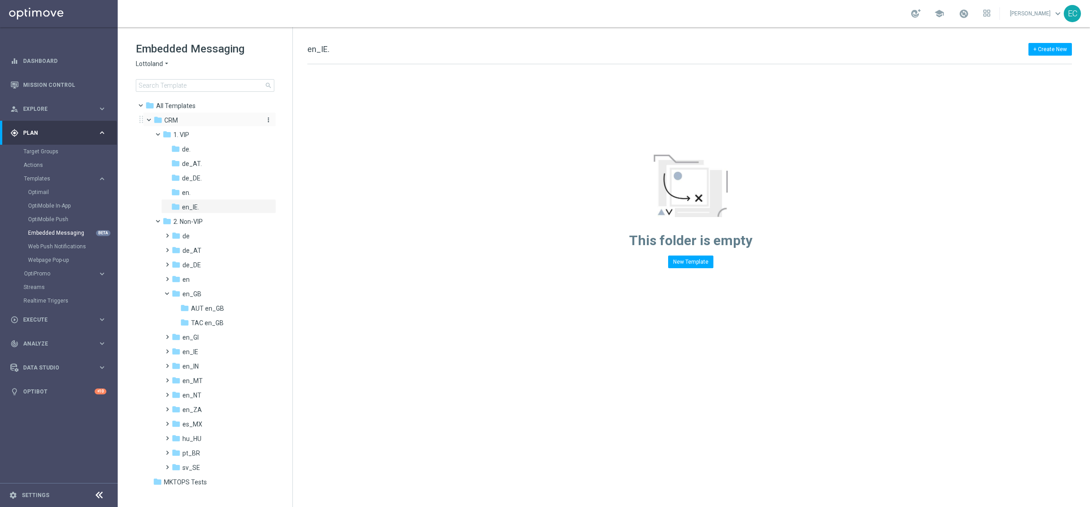
click at [269, 119] on icon "more_vert" at bounding box center [268, 119] width 7 height 7
click at [294, 123] on span "New Folder" at bounding box center [306, 121] width 28 height 7
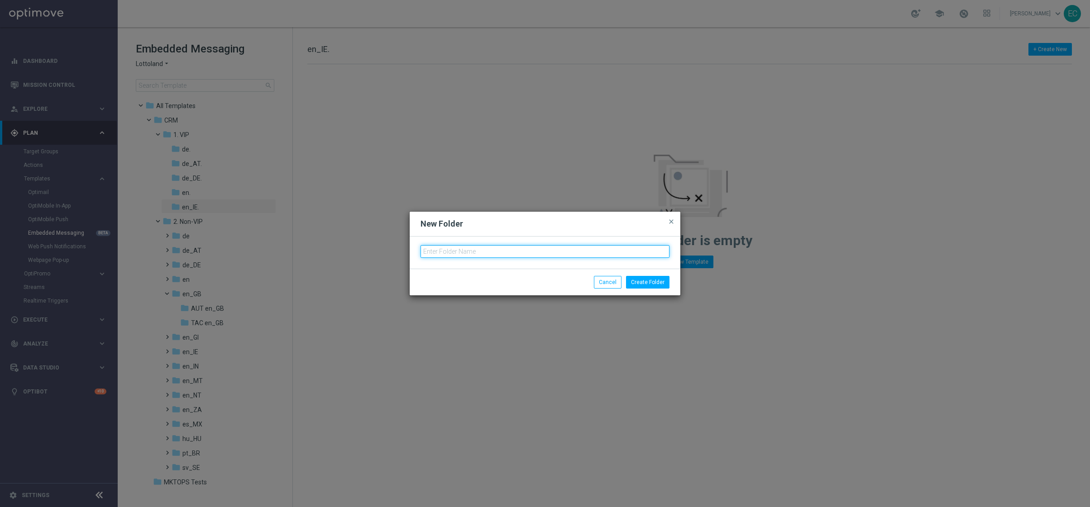
click at [466, 246] on input "text" at bounding box center [545, 251] width 249 height 13
type input "en_IN."
click at [648, 277] on button "Create Folder" at bounding box center [647, 282] width 43 height 13
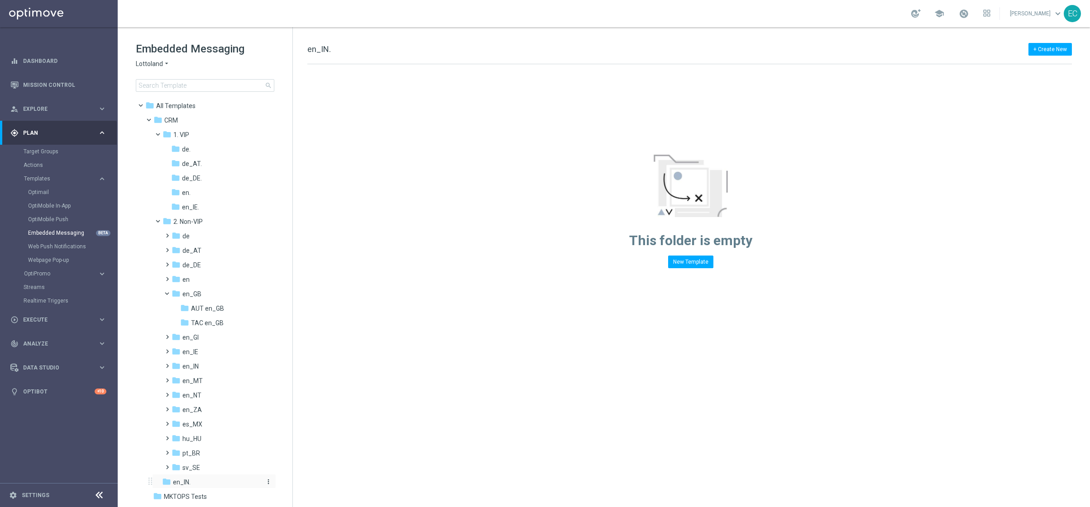
click at [269, 480] on icon "more_vert" at bounding box center [268, 481] width 7 height 7
click at [311, 478] on button "delete_forever Delete" at bounding box center [306, 478] width 59 height 11
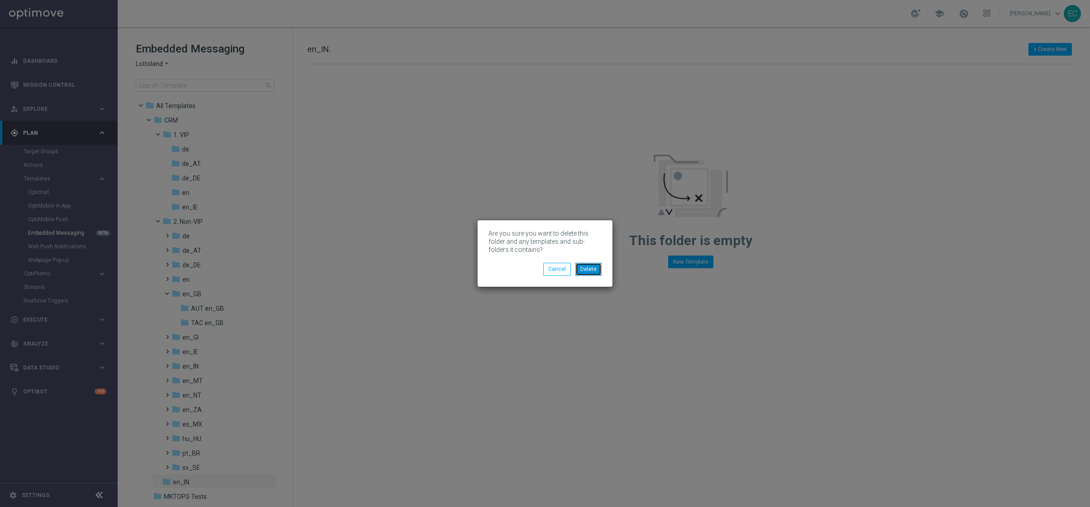
click at [592, 271] on button "Delete" at bounding box center [588, 269] width 26 height 13
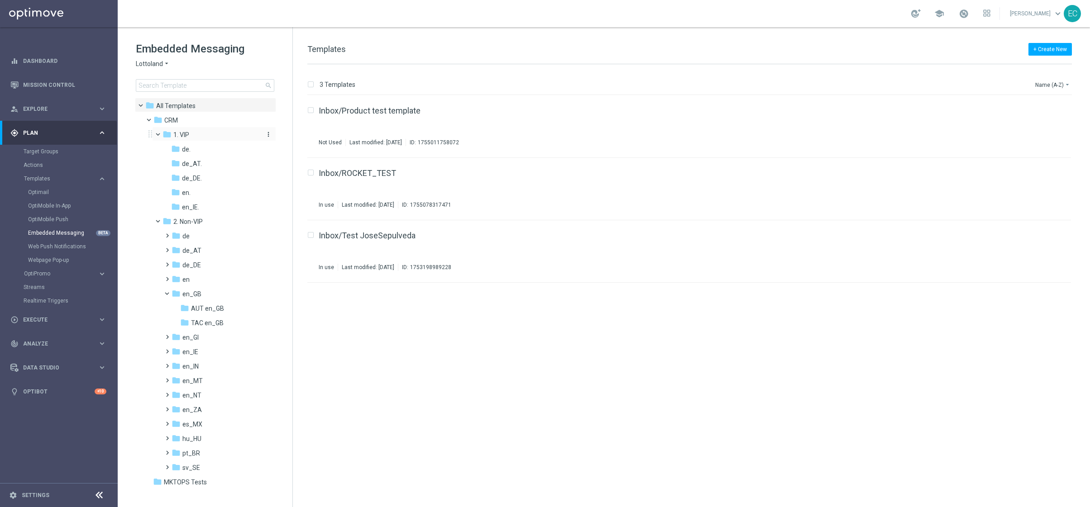
click at [270, 134] on icon "more_vert" at bounding box center [268, 134] width 7 height 7
click at [295, 138] on span "New Folder" at bounding box center [306, 136] width 28 height 7
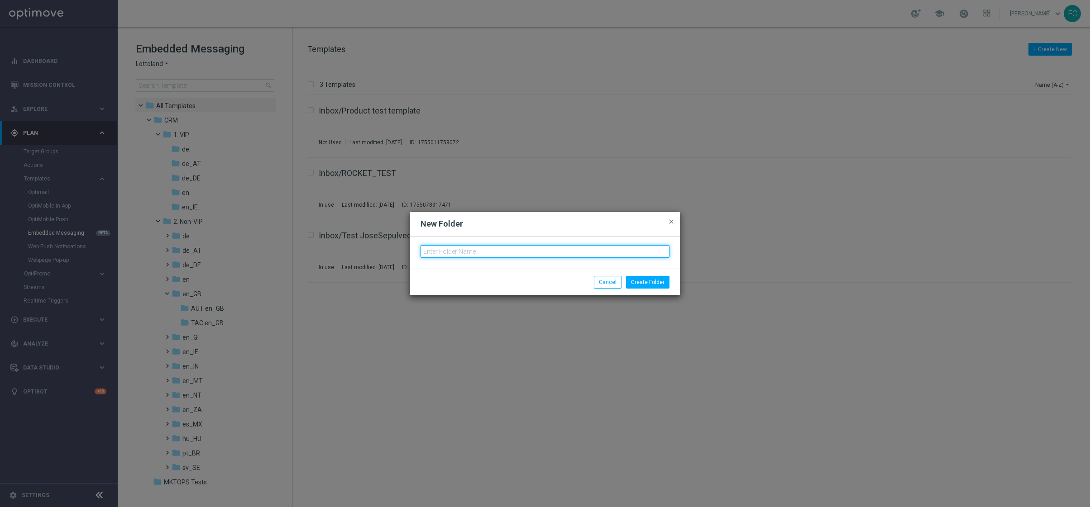
click at [449, 248] on input "text" at bounding box center [545, 251] width 249 height 13
type input "en_IN."
click at [652, 280] on button "Create Folder" at bounding box center [647, 282] width 43 height 13
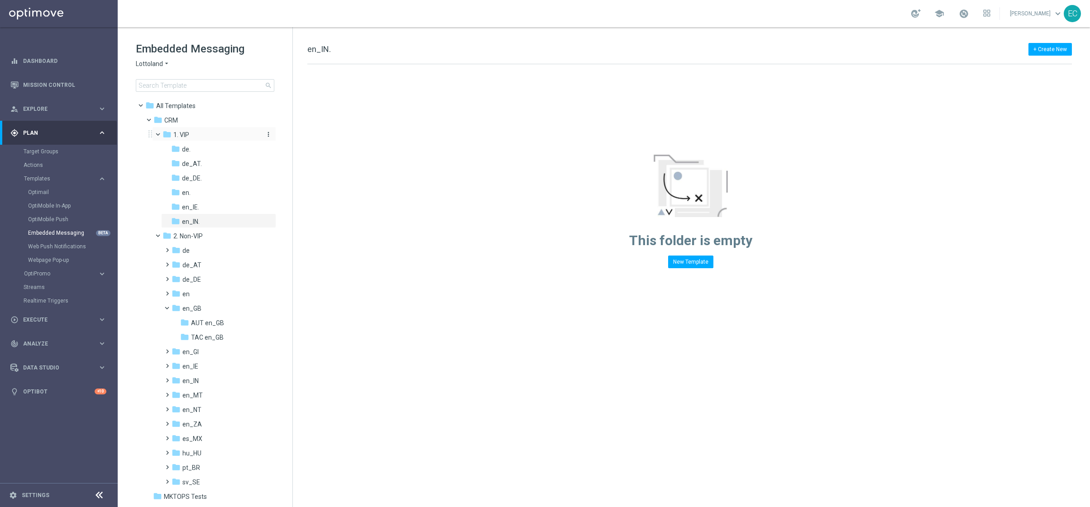
click at [267, 134] on icon "more_vert" at bounding box center [268, 134] width 7 height 7
click at [294, 135] on span "New Folder" at bounding box center [306, 136] width 28 height 7
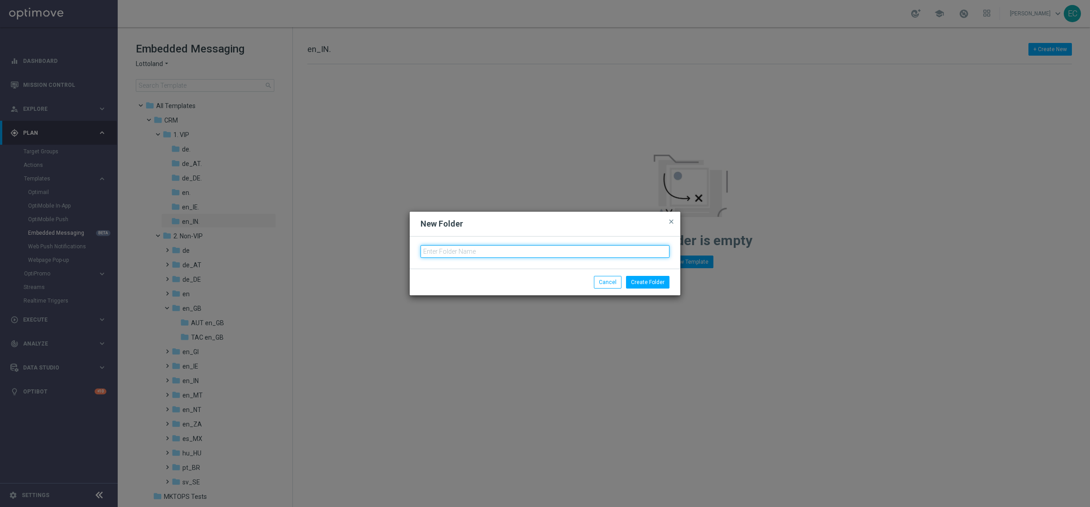
click at [482, 257] on input "text" at bounding box center [545, 251] width 249 height 13
type input "e"
type input "es_MX."
click at [660, 287] on button "Create Folder" at bounding box center [647, 282] width 43 height 13
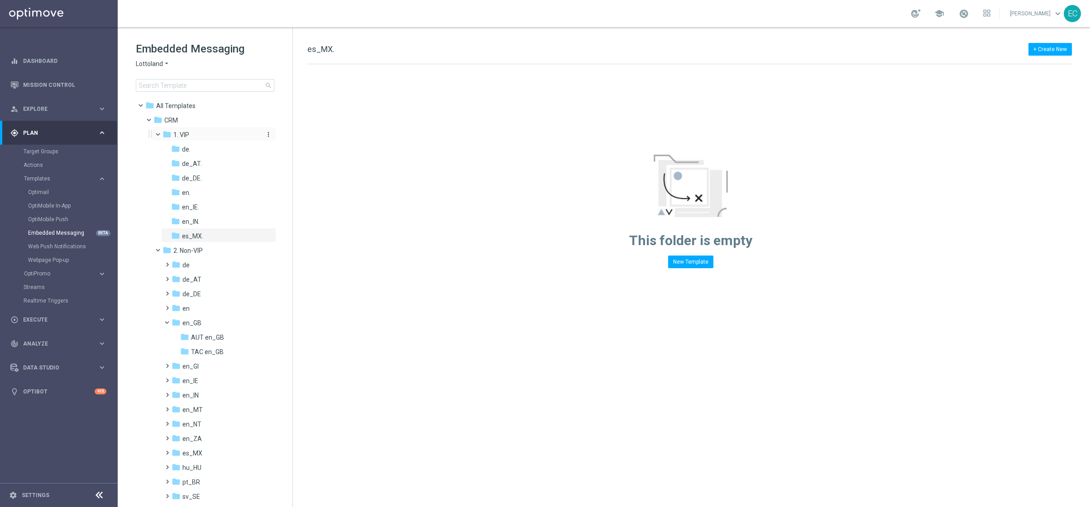
click at [265, 131] on icon "more_vert" at bounding box center [268, 134] width 7 height 7
click at [299, 135] on span "New Folder" at bounding box center [304, 136] width 28 height 7
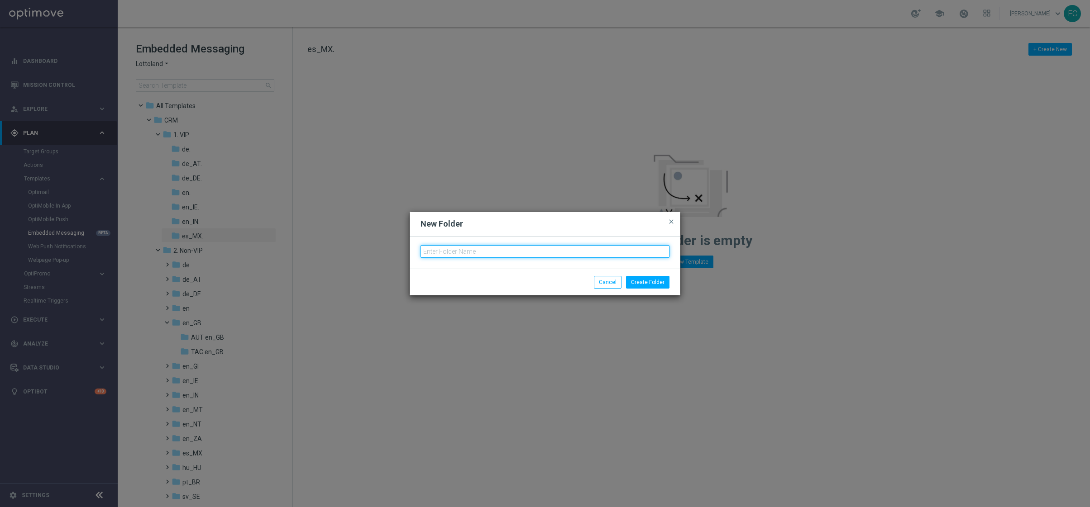
click at [464, 245] on input "text" at bounding box center [545, 251] width 249 height 13
type input "pt_BR. ?"
click at [645, 284] on button "Create Folder" at bounding box center [647, 282] width 43 height 13
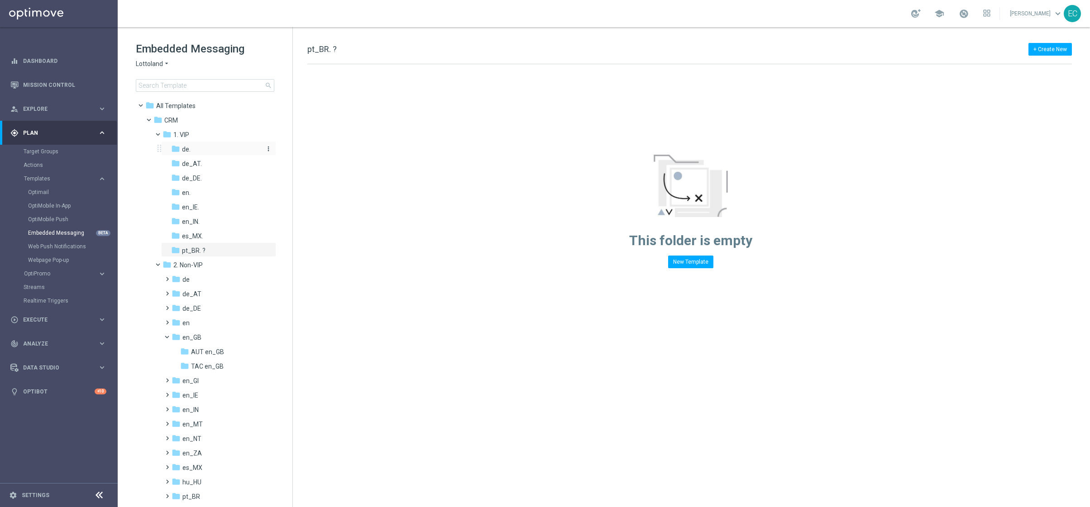
click at [269, 146] on icon "more_vert" at bounding box center [268, 148] width 7 height 7
click at [304, 150] on span "New Folder" at bounding box center [304, 150] width 28 height 7
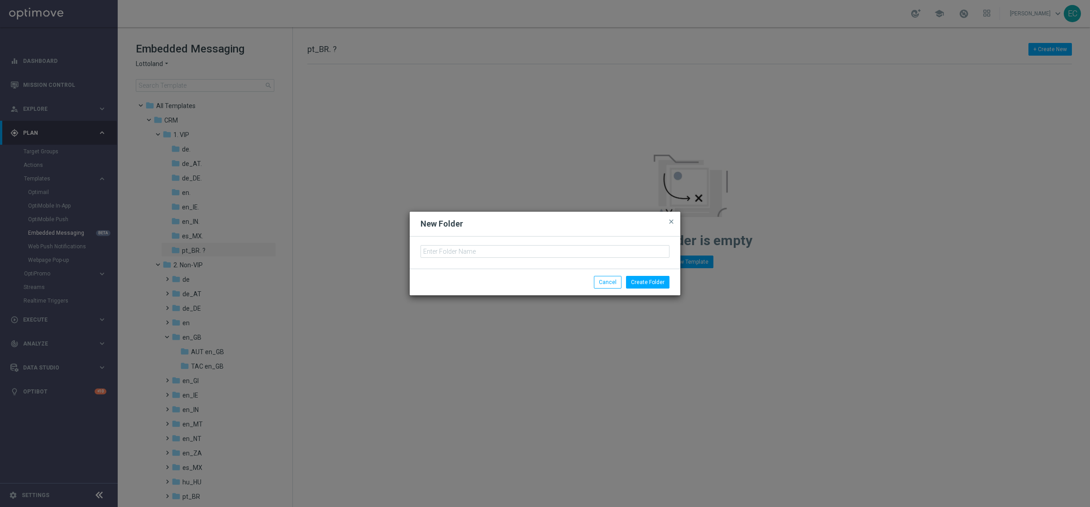
click at [511, 243] on div at bounding box center [545, 253] width 271 height 32
click at [500, 251] on input "text" at bounding box center [545, 251] width 249 height 13
drag, startPoint x: 599, startPoint y: 284, endPoint x: 575, endPoint y: 269, distance: 28.3
click at [600, 284] on button "Cancel" at bounding box center [608, 282] width 28 height 13
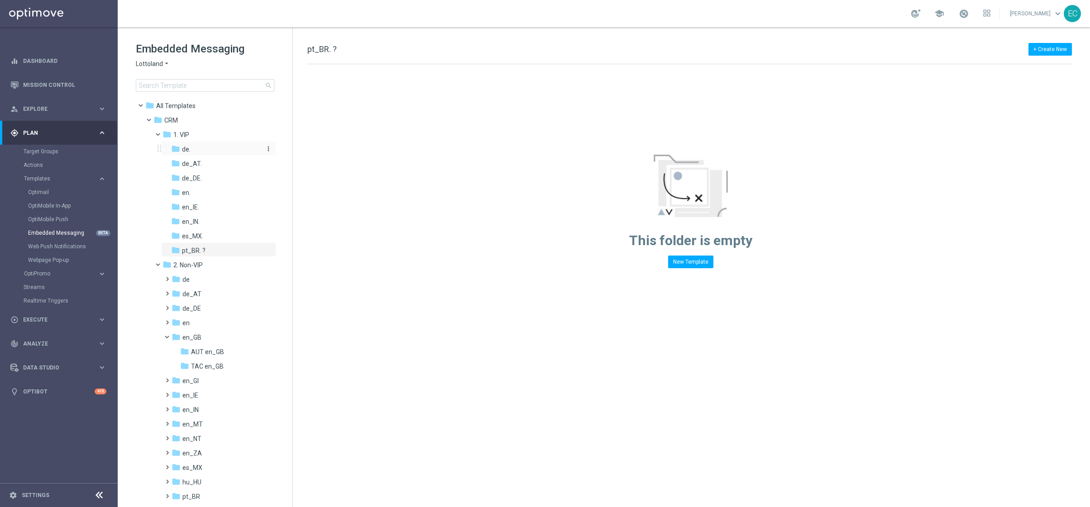
click at [248, 148] on div "folder de." at bounding box center [215, 149] width 89 height 10
click at [266, 147] on icon "more_vert" at bounding box center [268, 148] width 7 height 7
click at [322, 148] on button "create_new_folder New Folder" at bounding box center [305, 150] width 59 height 11
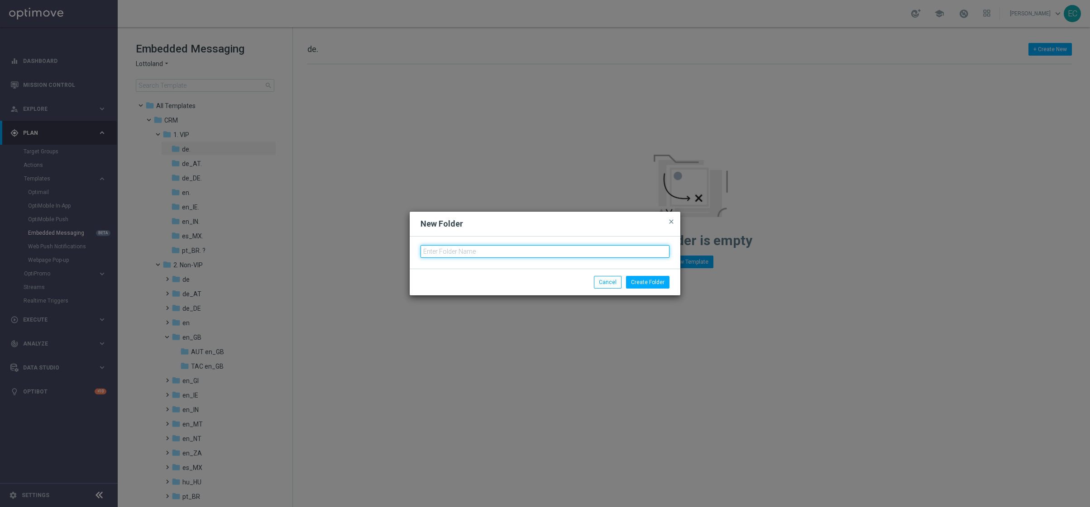
click at [531, 245] on input "text" at bounding box center [545, 251] width 249 height 13
click at [514, 253] on input "text" at bounding box center [545, 251] width 249 height 13
type input "A"
type input "V"
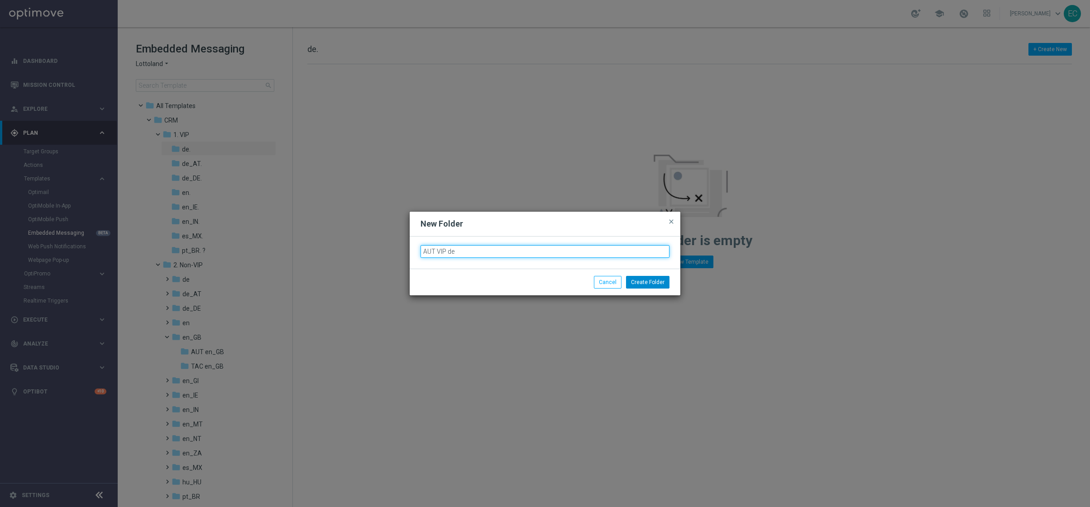
type input "AUT VIP de"
click at [636, 286] on button "Create Folder" at bounding box center [647, 282] width 43 height 13
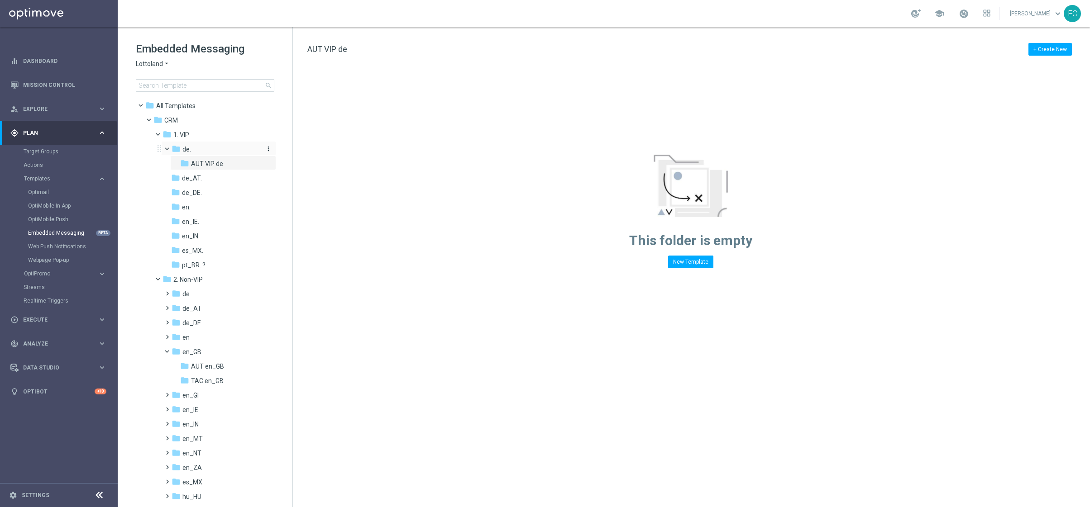
click at [265, 148] on icon "more_vert" at bounding box center [268, 148] width 7 height 7
click at [296, 151] on span "New Folder" at bounding box center [304, 150] width 28 height 7
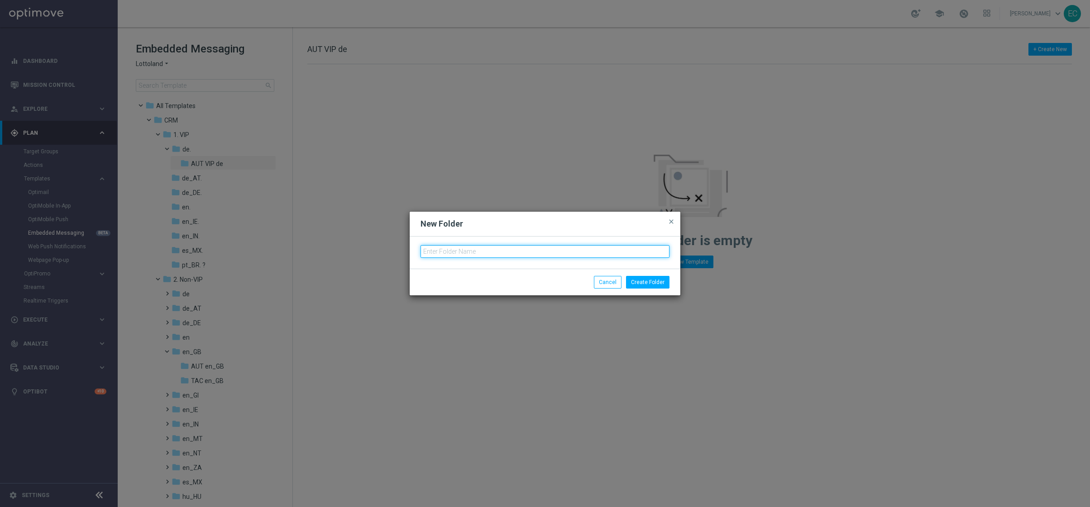
click at [493, 249] on input "text" at bounding box center [545, 251] width 249 height 13
type input "A"
type input "TAC VIP de"
click at [655, 279] on button "Create Folder" at bounding box center [647, 282] width 43 height 13
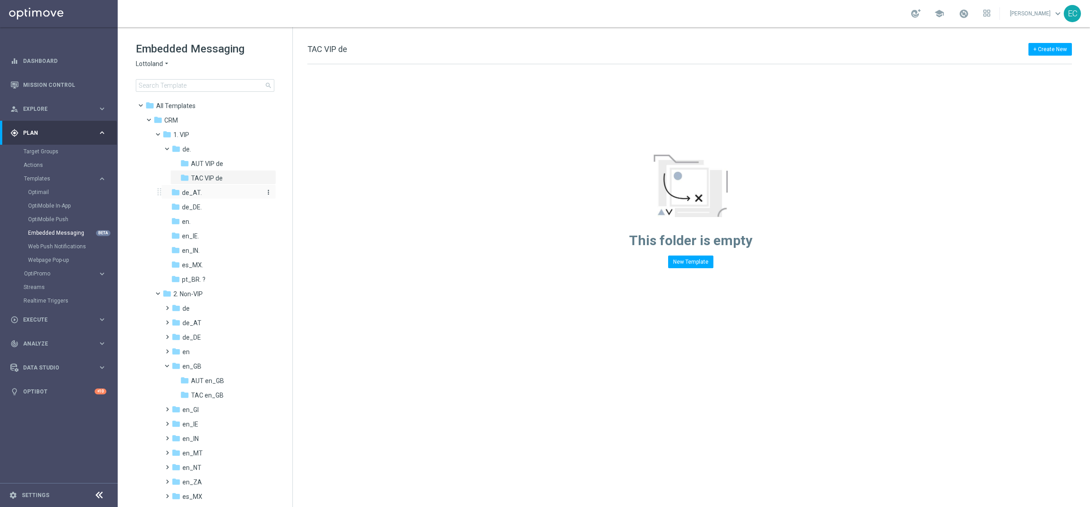
click at [250, 192] on div "folder de_AT." at bounding box center [215, 193] width 89 height 10
click at [266, 191] on icon "more_vert" at bounding box center [268, 192] width 7 height 7
click at [287, 196] on icon "create_new_folder" at bounding box center [284, 194] width 14 height 7
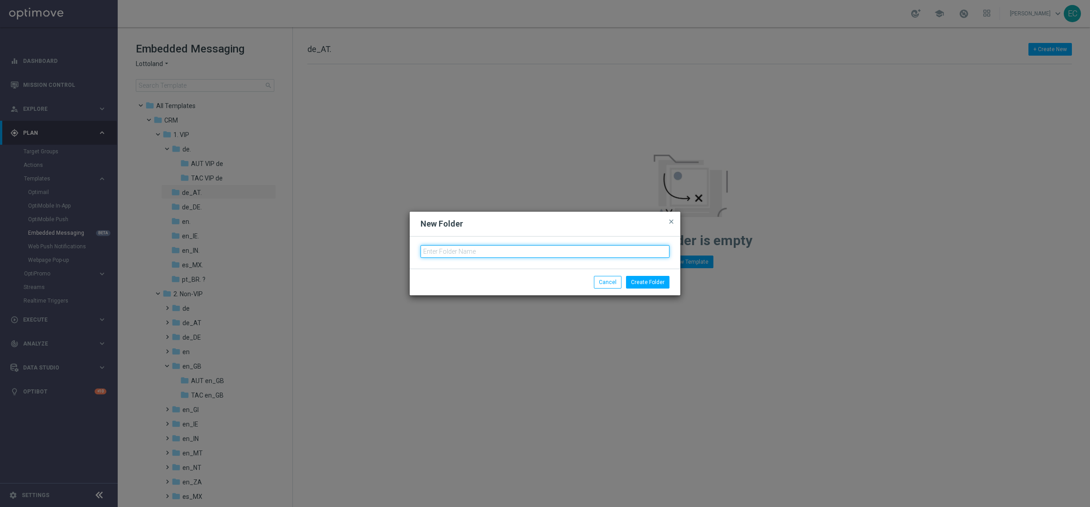
click at [507, 250] on input "text" at bounding box center [545, 251] width 249 height 13
type input "A"
type input "AUT VIP de_AT"
click at [641, 280] on button "Create Folder" at bounding box center [647, 282] width 43 height 13
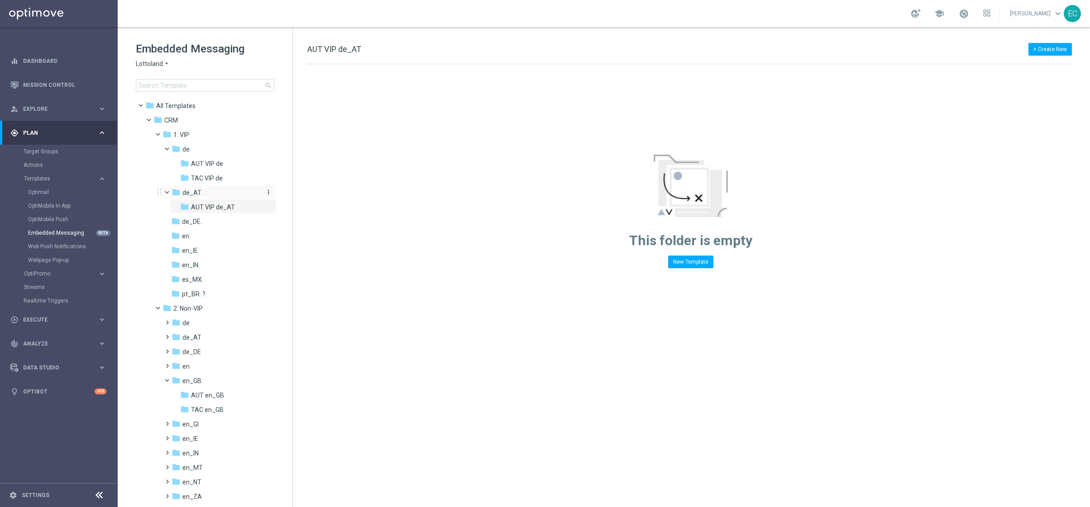
click at [266, 191] on icon "more_vert" at bounding box center [268, 192] width 7 height 7
click at [319, 195] on button "create_new_folder New Folder" at bounding box center [305, 194] width 59 height 11
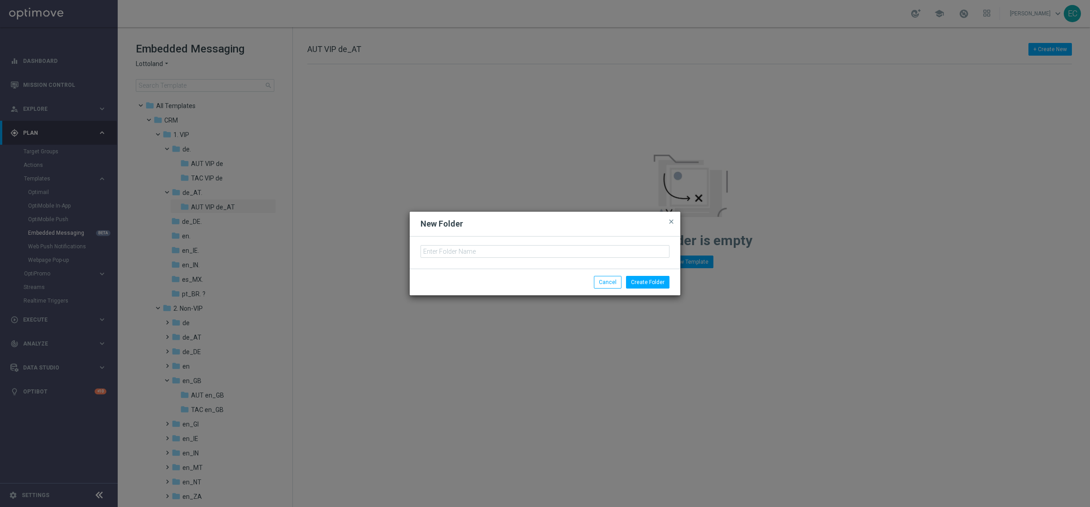
click at [469, 263] on div at bounding box center [545, 253] width 271 height 32
click at [468, 251] on input "text" at bounding box center [545, 251] width 249 height 13
type input "TAC VIP de_AT"
click at [654, 283] on button "Create Folder" at bounding box center [647, 282] width 43 height 13
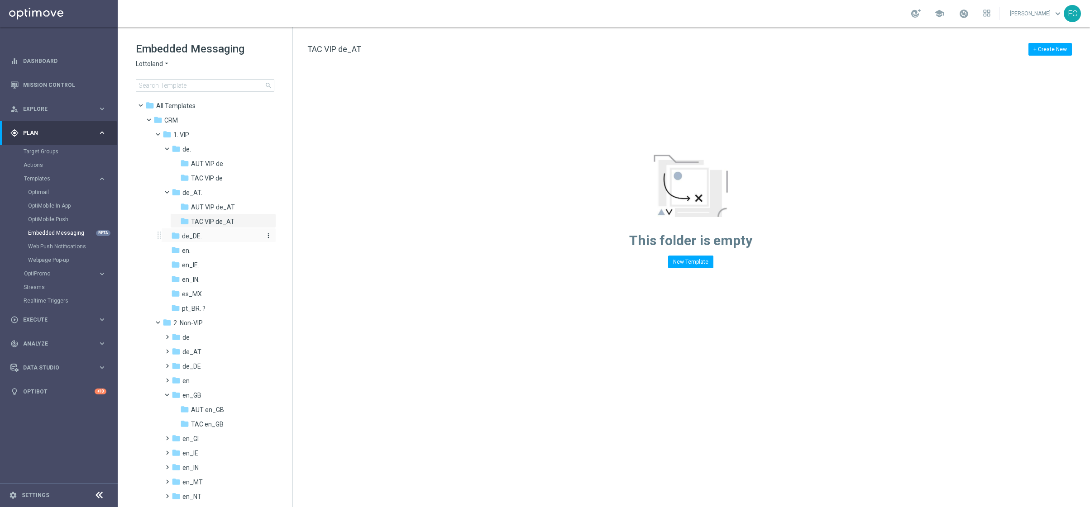
click at [268, 235] on icon "more_vert" at bounding box center [268, 235] width 7 height 7
click at [279, 239] on icon "create_new_folder" at bounding box center [284, 237] width 14 height 7
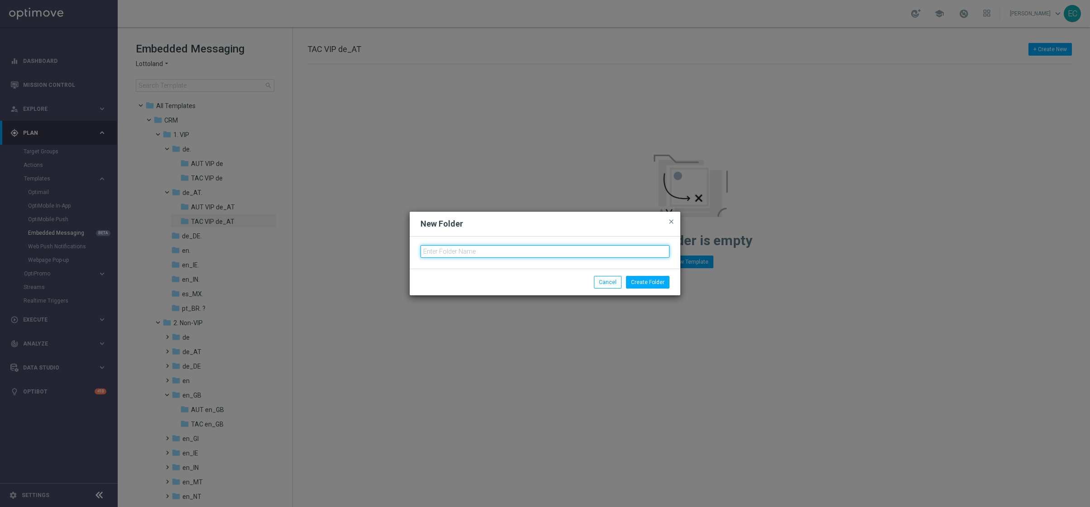
click at [448, 252] on input "text" at bounding box center [545, 251] width 249 height 13
click at [423, 251] on input "de_DE VIP" at bounding box center [545, 251] width 249 height 13
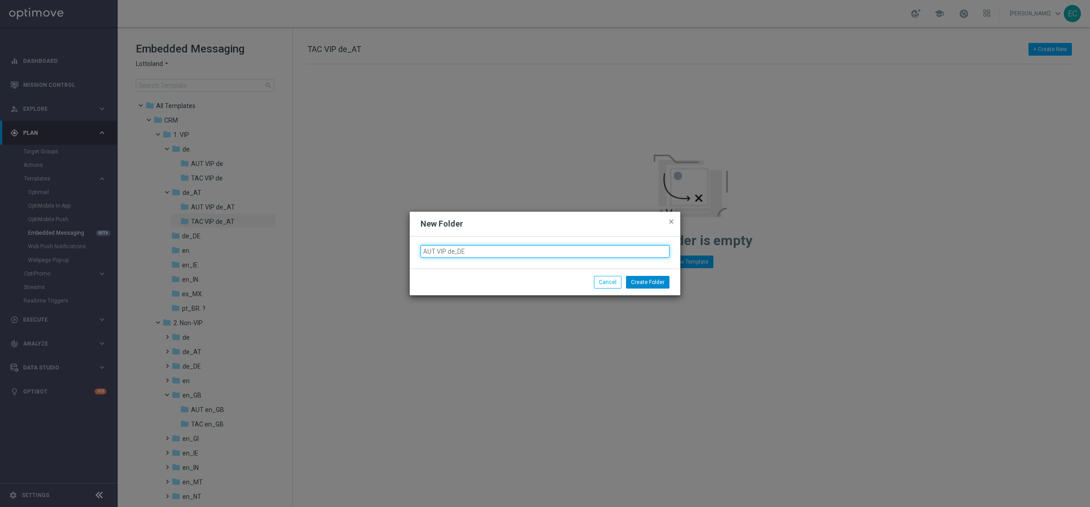
type input "AUT VIP de_DE"
click at [651, 280] on button "Create Folder" at bounding box center [647, 282] width 43 height 13
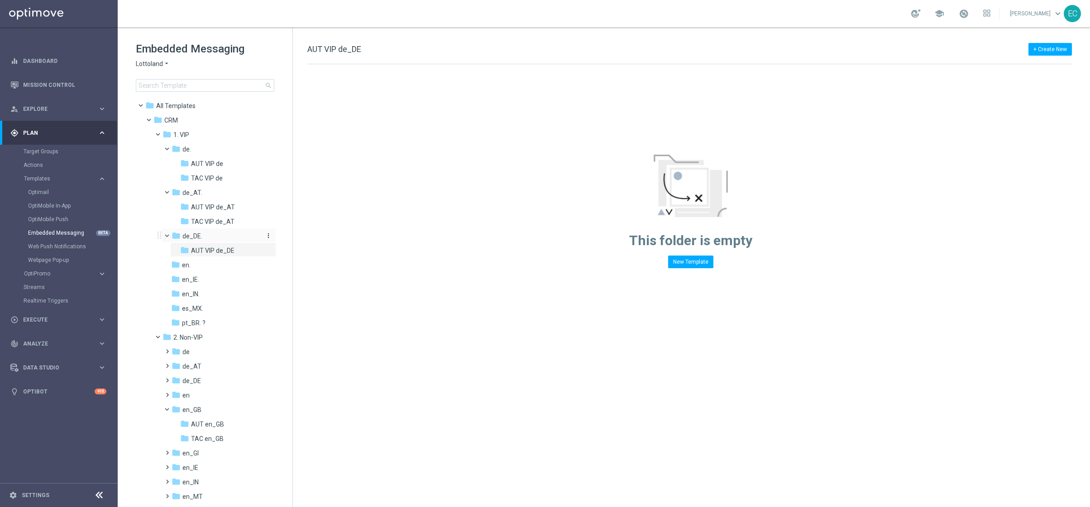
click at [266, 237] on icon "more_vert" at bounding box center [268, 235] width 7 height 7
click at [290, 238] on span "New Folder" at bounding box center [304, 237] width 28 height 7
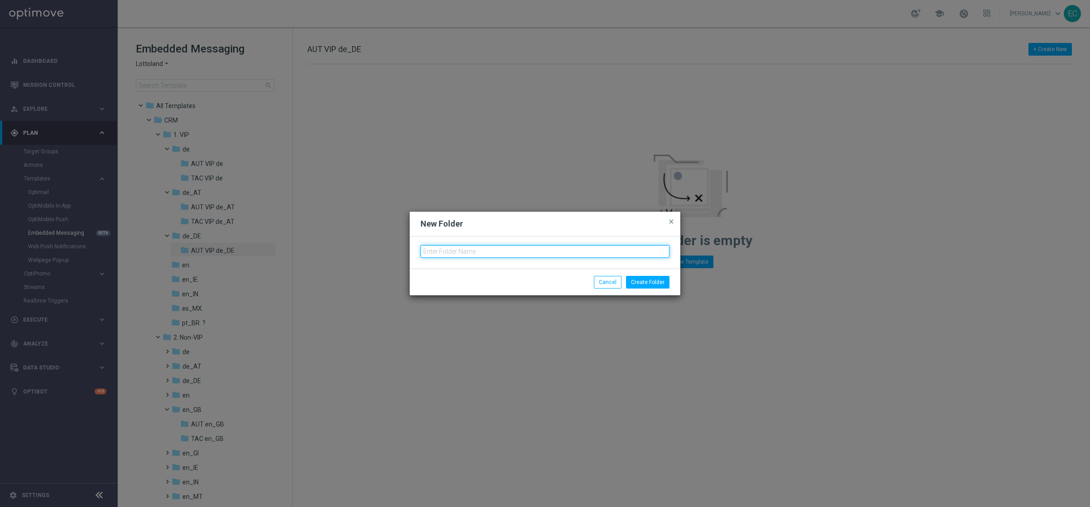
click at [447, 250] on input "text" at bounding box center [545, 251] width 249 height 13
type input "TAC VIP de_DE"
click at [651, 279] on button "Create Folder" at bounding box center [647, 282] width 43 height 13
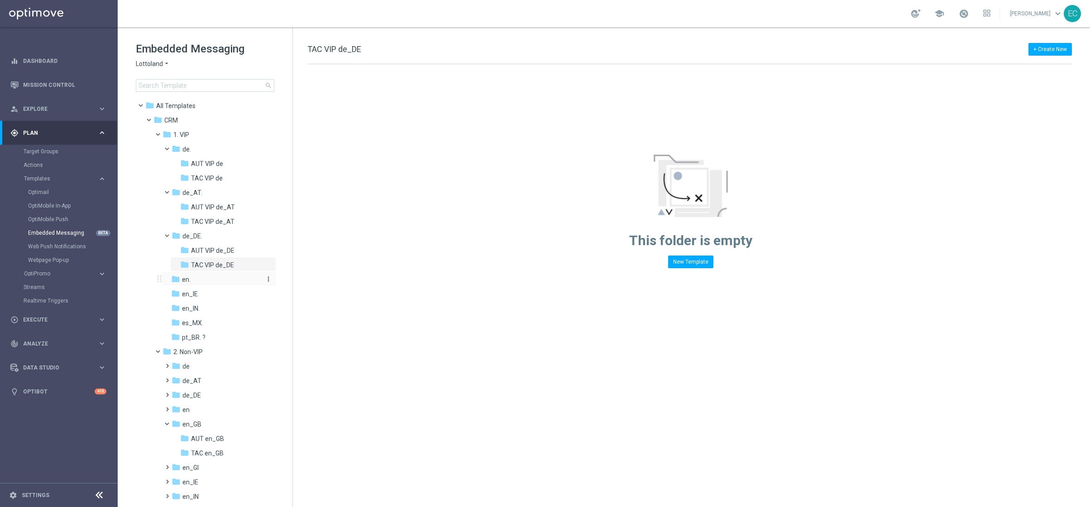
click at [266, 279] on icon "more_vert" at bounding box center [268, 279] width 7 height 7
click at [284, 282] on icon "create_new_folder" at bounding box center [284, 280] width 14 height 7
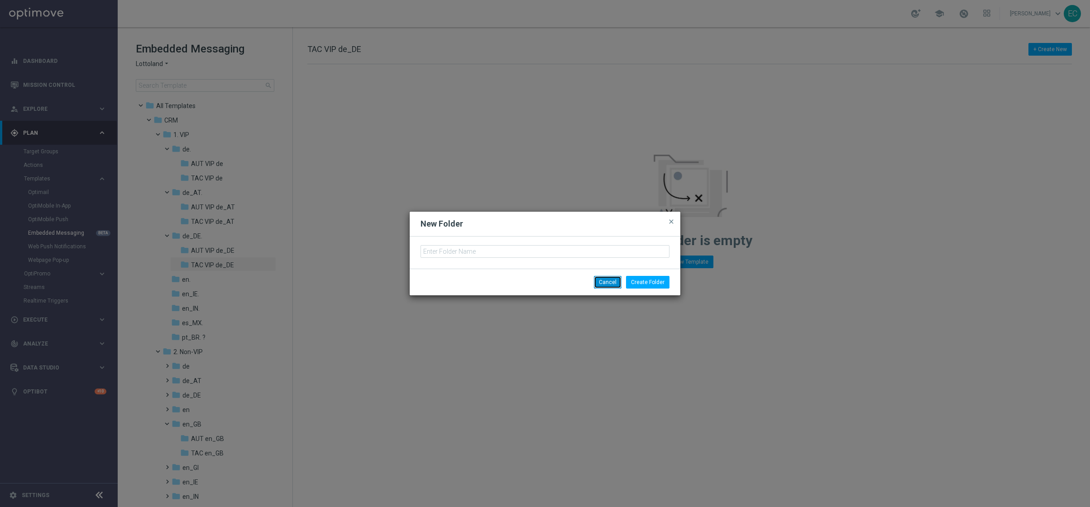
click at [610, 281] on button "Cancel" at bounding box center [608, 282] width 28 height 13
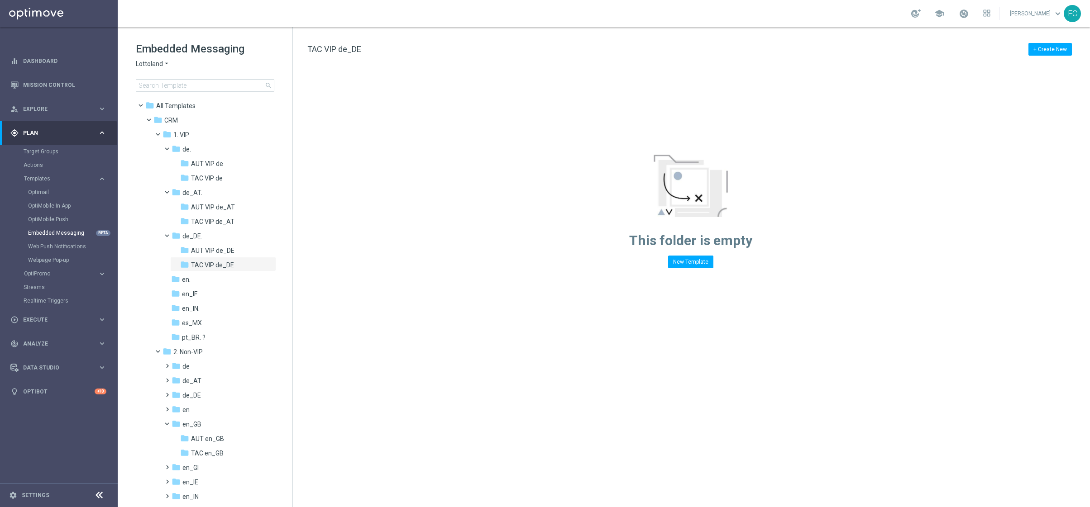
scroll to position [10, 0]
click at [267, 269] on icon "more_vert" at bounding box center [268, 269] width 7 height 7
click at [302, 272] on span "New Folder" at bounding box center [304, 271] width 28 height 7
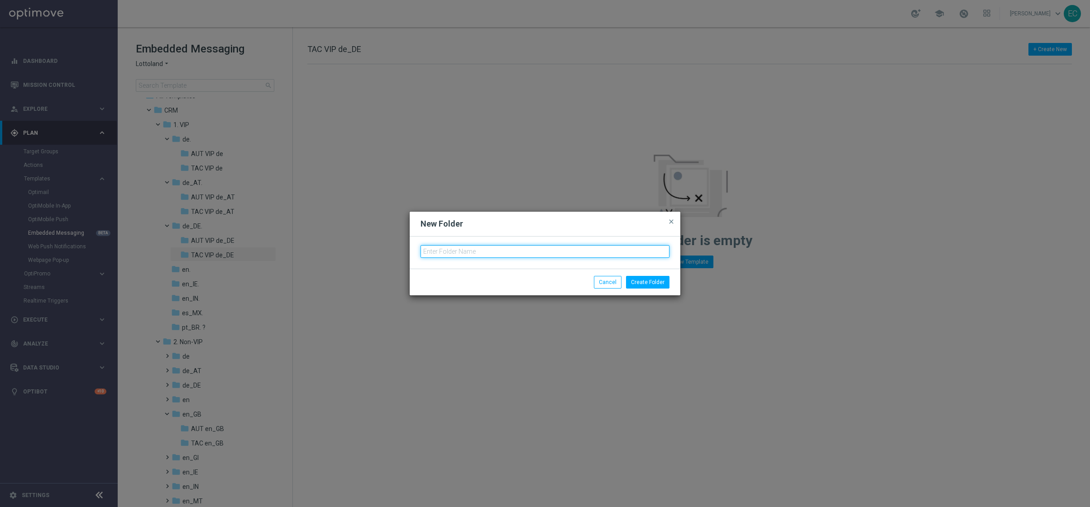
click at [485, 249] on input "text" at bounding box center [545, 251] width 249 height 13
type input "e"
type input "AUT VIP en"
click at [659, 280] on button "Create Folder" at bounding box center [647, 282] width 43 height 13
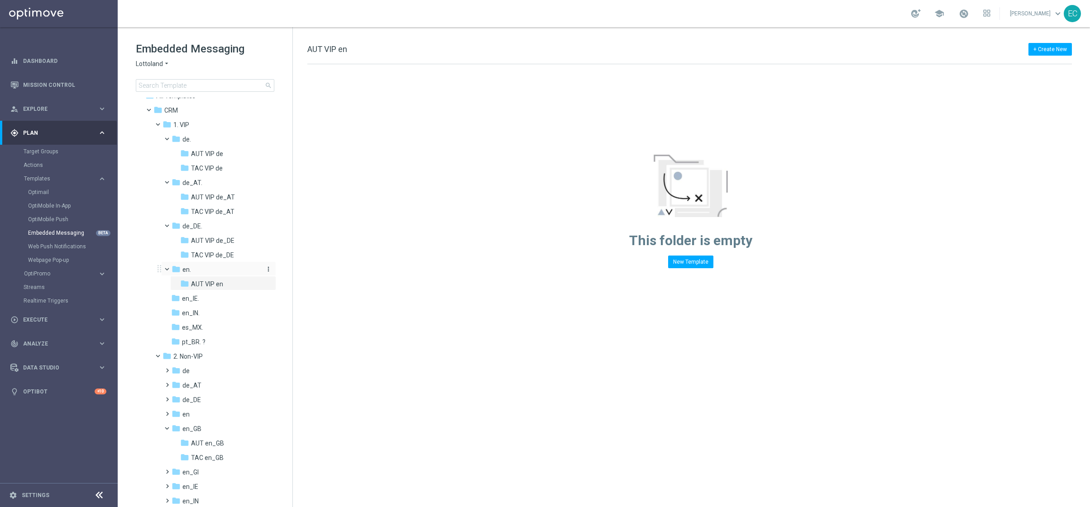
click at [267, 268] on icon "more_vert" at bounding box center [268, 269] width 7 height 7
click at [296, 270] on span "New Folder" at bounding box center [304, 271] width 28 height 7
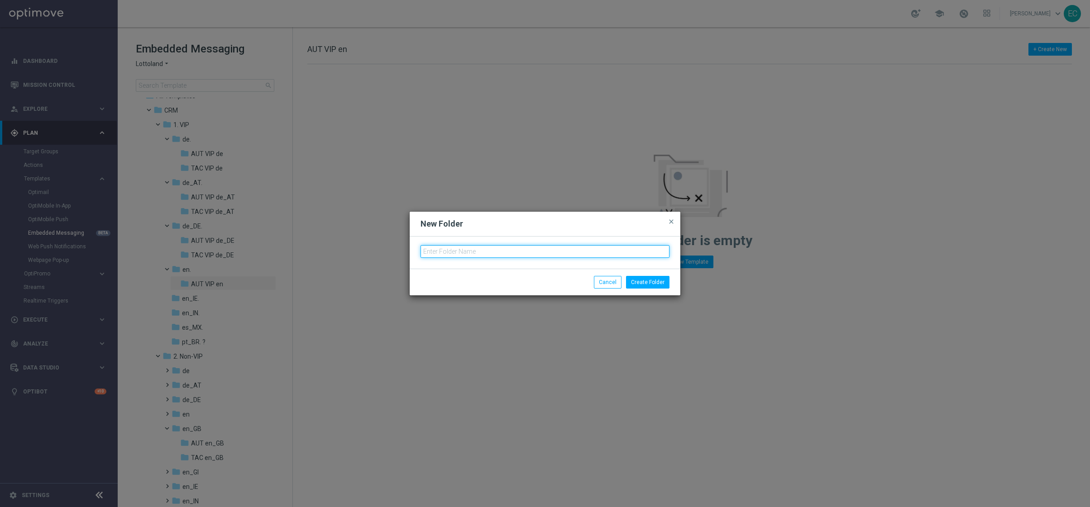
click at [474, 249] on input "text" at bounding box center [545, 251] width 249 height 13
type input "|"
type input "TAC VIP en"
click at [645, 284] on button "Create Folder" at bounding box center [647, 282] width 43 height 13
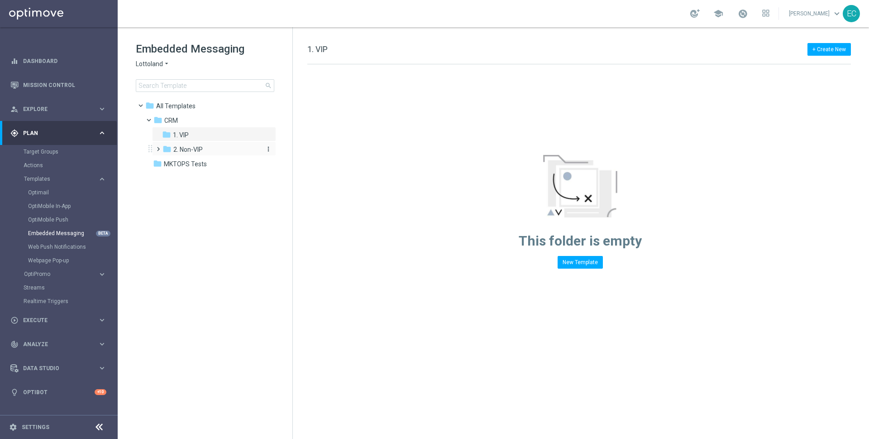
click at [206, 145] on div "folder 2. Non-VIP" at bounding box center [210, 149] width 96 height 10
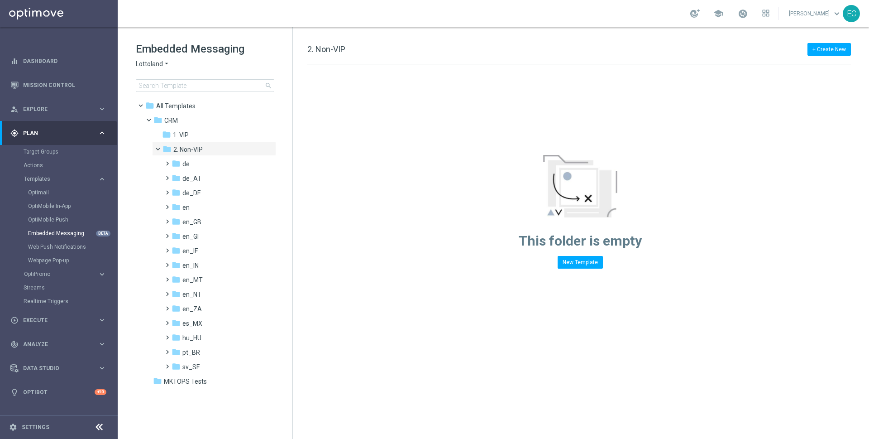
click at [44, 197] on div "Optimail" at bounding box center [72, 193] width 89 height 14
click at [43, 196] on link "Optimail" at bounding box center [61, 192] width 66 height 7
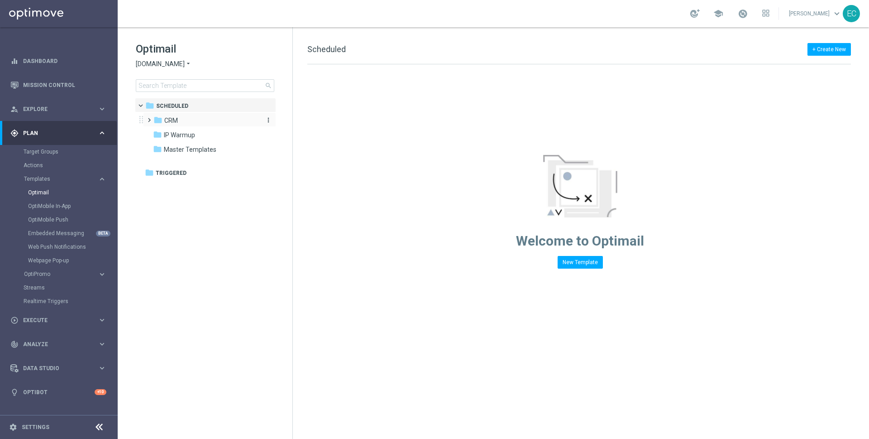
click at [194, 124] on div "folder CRM" at bounding box center [205, 120] width 104 height 10
click at [196, 137] on div "folder 1. VIP" at bounding box center [210, 135] width 96 height 10
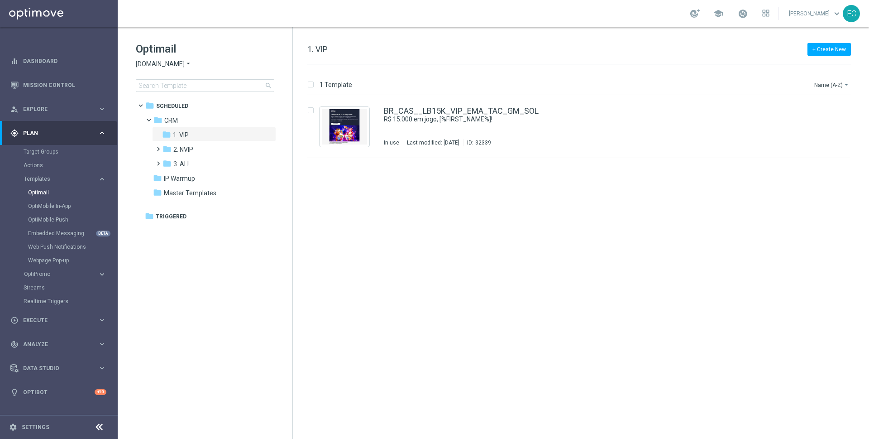
click at [176, 67] on span "[DOMAIN_NAME]" at bounding box center [160, 64] width 49 height 9
click at [170, 75] on div "lottoland" at bounding box center [170, 74] width 68 height 11
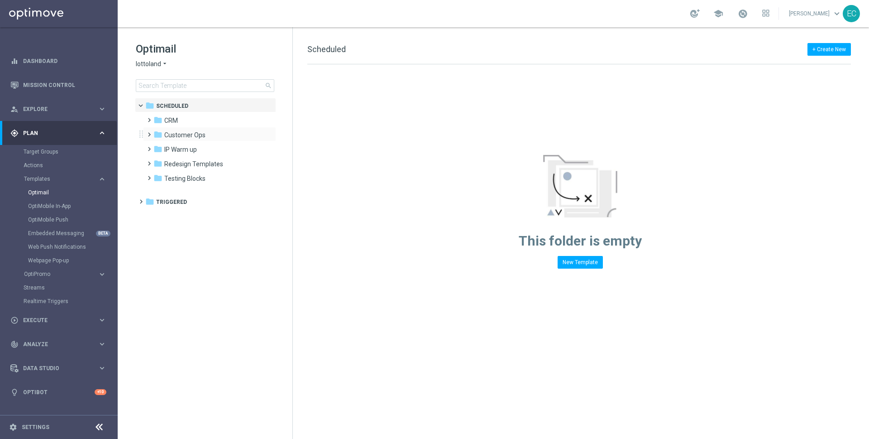
click at [182, 129] on div "folder Customer Ops more_vert" at bounding box center [209, 134] width 133 height 14
click at [181, 120] on div "folder CRM" at bounding box center [205, 120] width 104 height 10
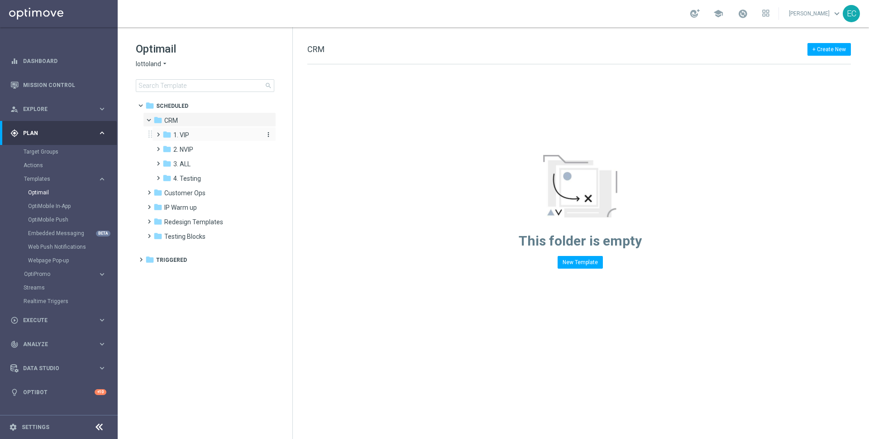
click at [194, 138] on div "folder 1. VIP" at bounding box center [210, 135] width 96 height 10
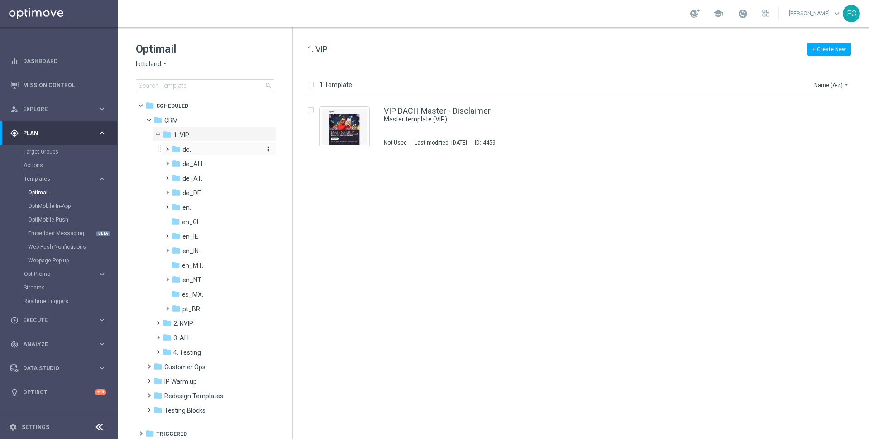
click at [190, 147] on span "de." at bounding box center [186, 149] width 9 height 8
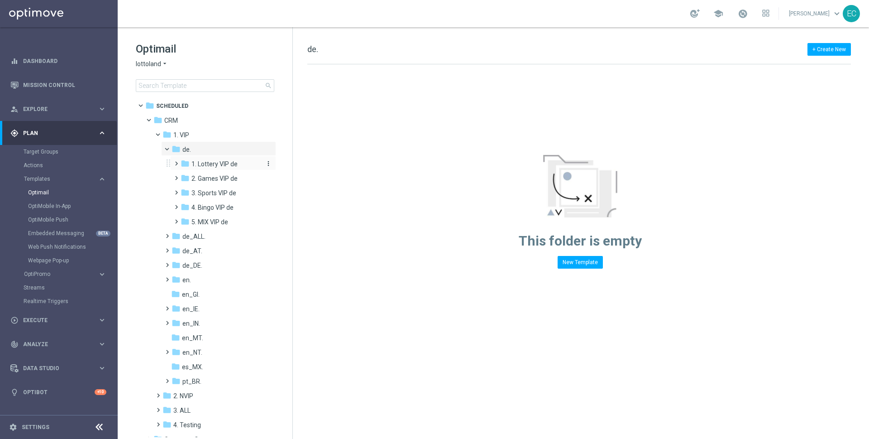
click at [219, 168] on div "folder 1. Lottery VIP de" at bounding box center [221, 164] width 81 height 10
click at [169, 148] on span at bounding box center [171, 147] width 4 height 4
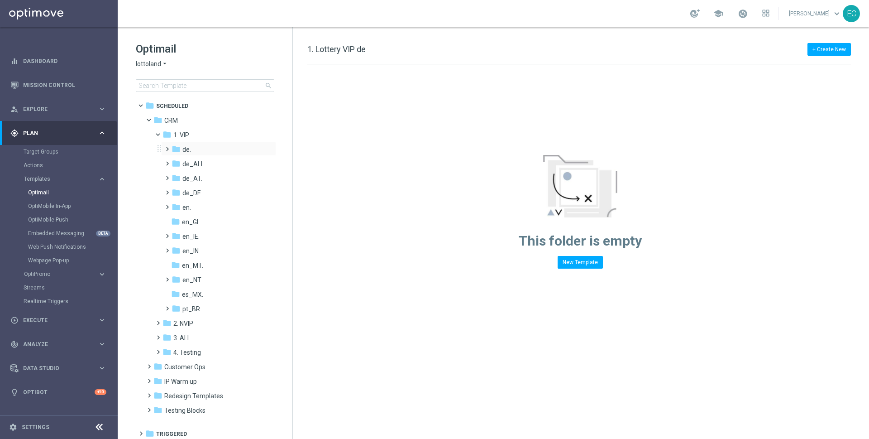
click at [206, 142] on div "folder de. more_vert" at bounding box center [218, 148] width 115 height 14
click at [205, 147] on div "folder de." at bounding box center [216, 149] width 89 height 10
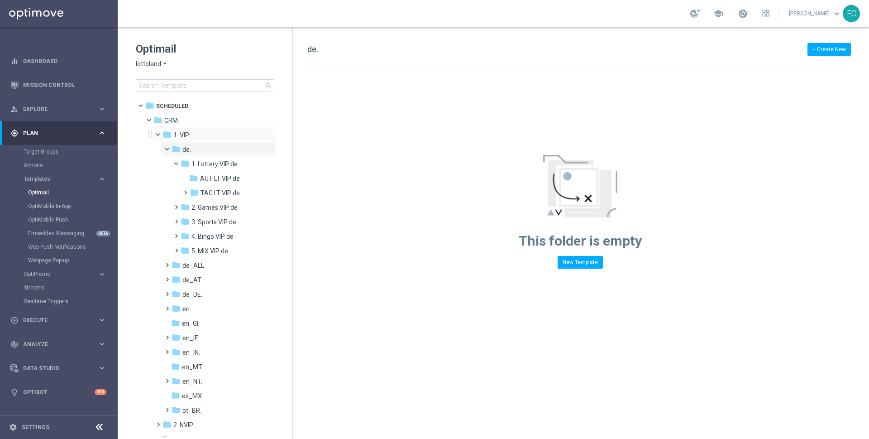
click at [160, 133] on span at bounding box center [162, 132] width 4 height 4
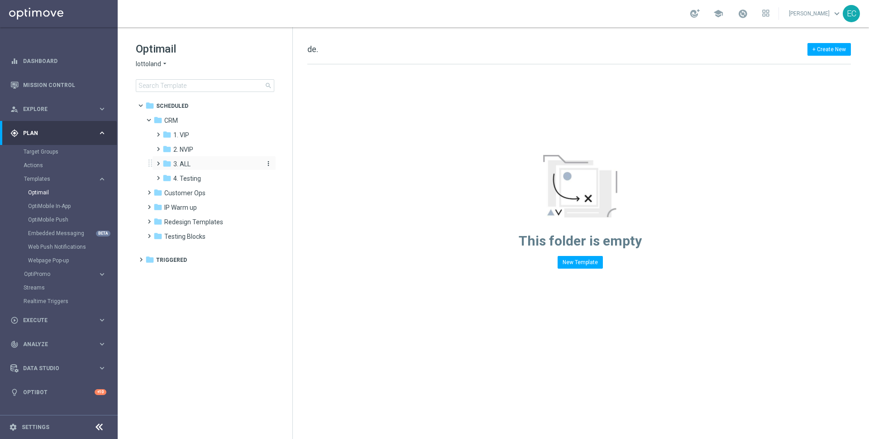
click at [172, 162] on div "folder 3. ALL" at bounding box center [210, 164] width 96 height 10
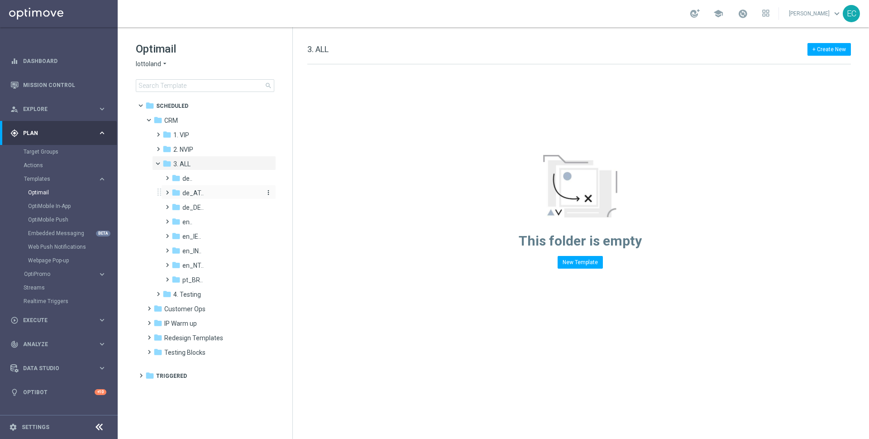
click at [200, 195] on span "de_AT.." at bounding box center [192, 193] width 21 height 8
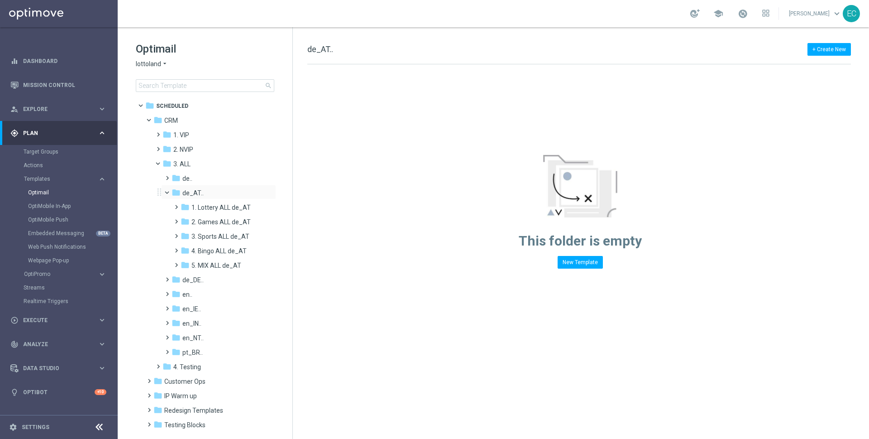
click at [169, 189] on span at bounding box center [171, 190] width 4 height 4
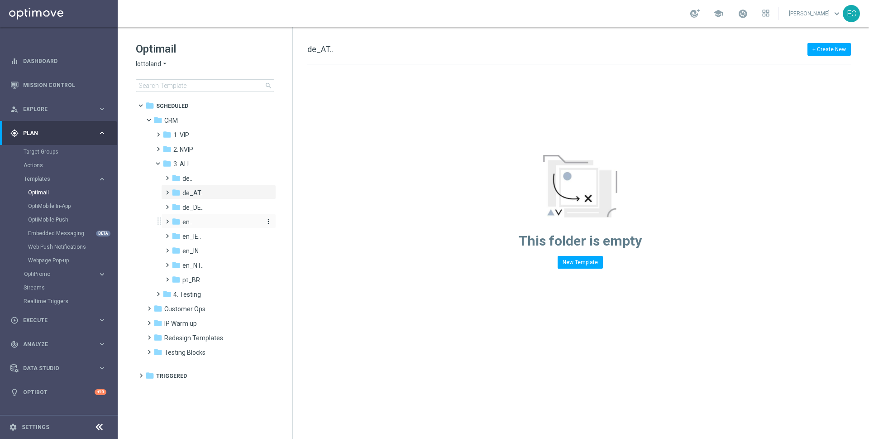
click at [191, 221] on span "en.." at bounding box center [187, 222] width 10 height 8
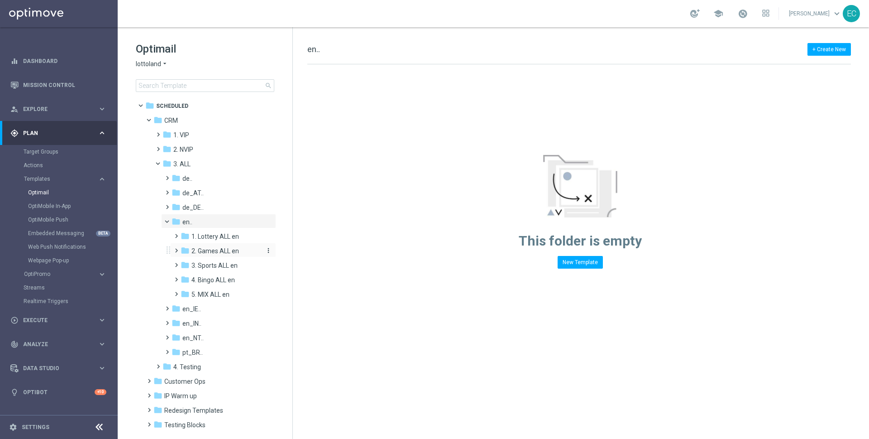
click at [211, 246] on div "folder 2. Games ALL en" at bounding box center [221, 251] width 81 height 10
click at [218, 238] on span "1. Lottery ALL en" at bounding box center [215, 236] width 48 height 8
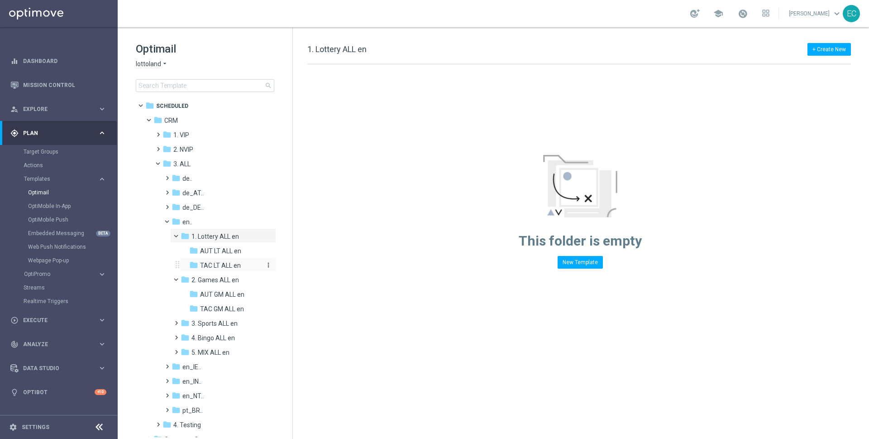
click at [218, 265] on span "TAC LT ALL en" at bounding box center [220, 265] width 41 height 8
click at [228, 251] on span "AUT LT ALL en" at bounding box center [220, 251] width 41 height 8
click at [223, 290] on span "AUT GM ALL en" at bounding box center [222, 294] width 44 height 8
click at [229, 311] on span "TAC GM ALL en" at bounding box center [222, 309] width 44 height 8
click at [229, 325] on span "3. Sports ALL en" at bounding box center [214, 323] width 46 height 8
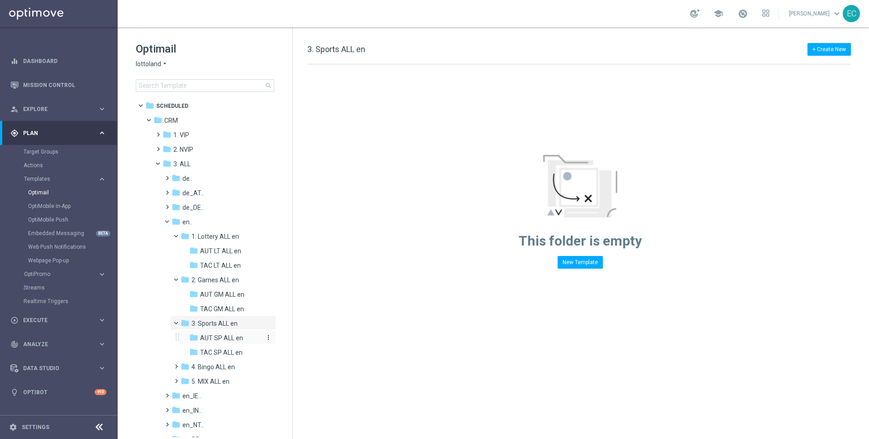
click at [227, 334] on span "AUT SP ALL en" at bounding box center [221, 338] width 43 height 8
click at [230, 351] on span "TAC SP ALL en" at bounding box center [221, 352] width 43 height 8
click at [229, 363] on span "4. Bingo ALL en" at bounding box center [212, 367] width 43 height 8
click at [169, 219] on span at bounding box center [171, 219] width 4 height 4
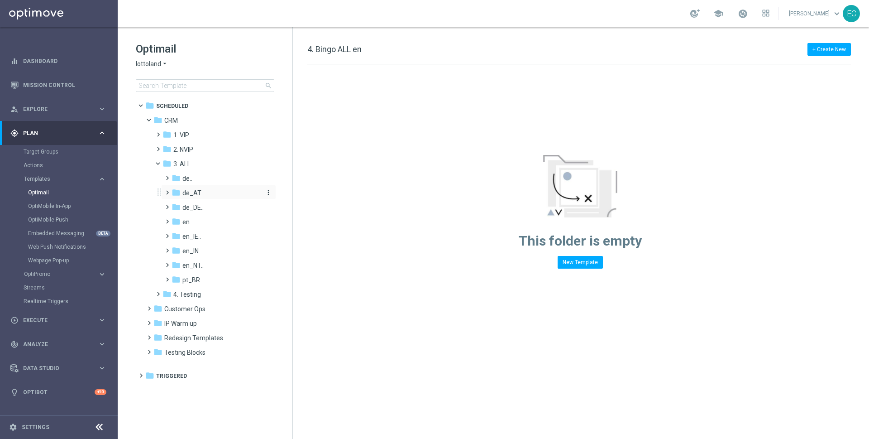
click at [186, 192] on span "de_AT.." at bounding box center [192, 193] width 21 height 8
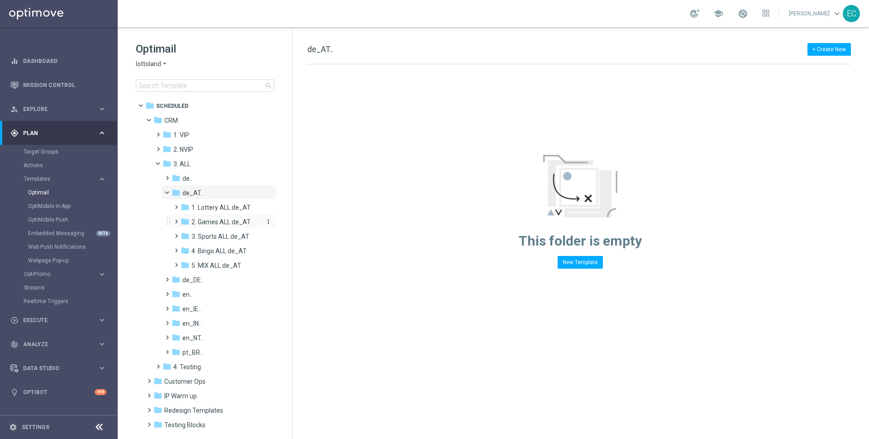
click at [217, 225] on div "folder 2. Games ALL de_AT" at bounding box center [221, 222] width 81 height 10
click at [218, 266] on span "3. Sports ALL de_AT" at bounding box center [220, 265] width 58 height 8
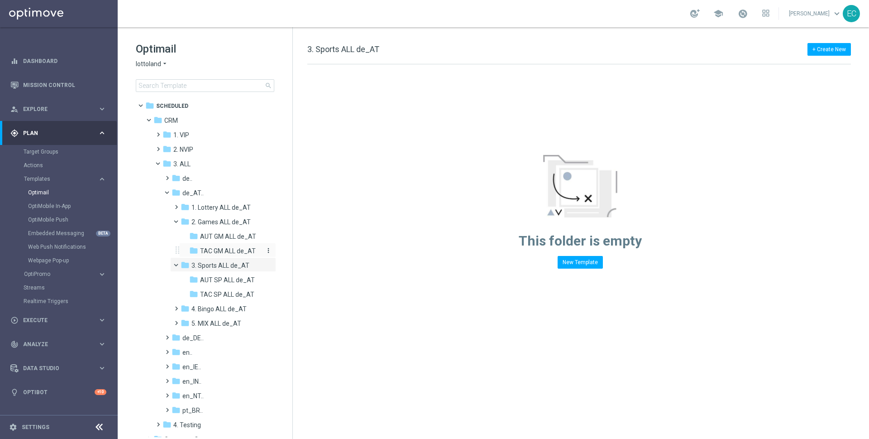
click at [228, 250] on span "TAC GM ALL de_AT" at bounding box center [228, 251] width 56 height 8
click at [240, 231] on div "folder AUT GM ALL de_AT" at bounding box center [226, 236] width 74 height 10
click at [229, 208] on span "1. Lottery ALL de_AT" at bounding box center [220, 207] width 59 height 8
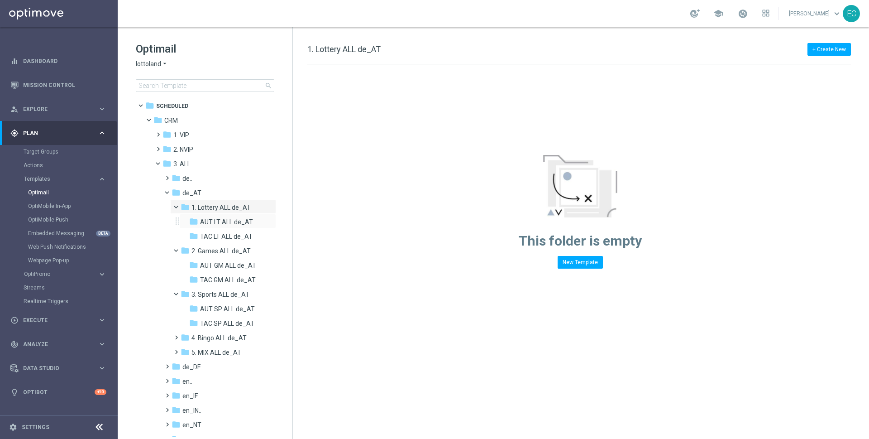
click at [233, 227] on div "folder AUT LT ALL de_AT more_vert" at bounding box center [227, 221] width 97 height 14
click at [234, 239] on span "TAC LT ALL de_AT" at bounding box center [226, 236] width 53 height 8
click at [178, 203] on span at bounding box center [180, 205] width 4 height 4
click at [169, 188] on span at bounding box center [171, 190] width 4 height 4
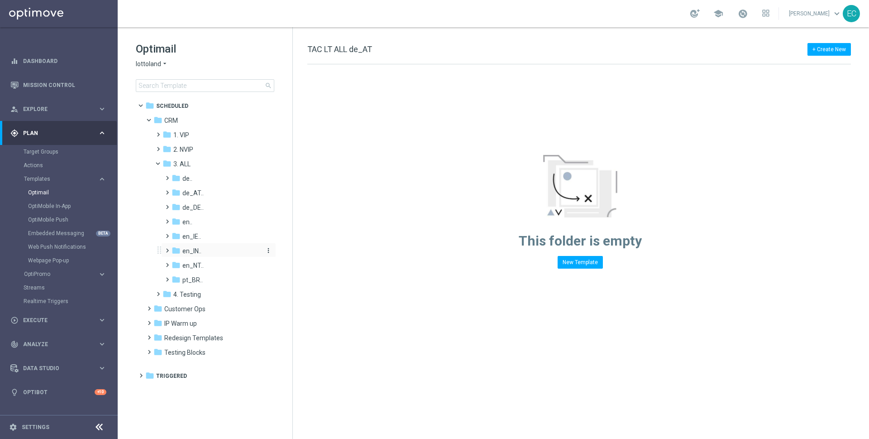
click at [180, 248] on icon "folder" at bounding box center [176, 250] width 9 height 9
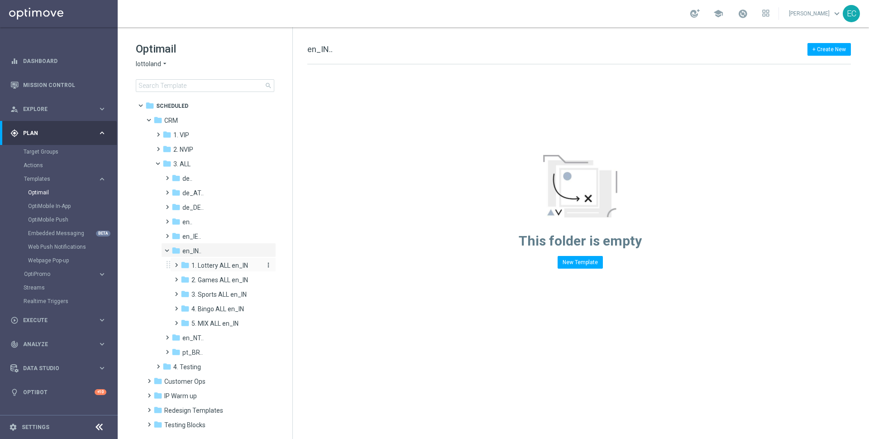
click at [212, 268] on span "1. Lottery ALL en_IN" at bounding box center [219, 265] width 57 height 8
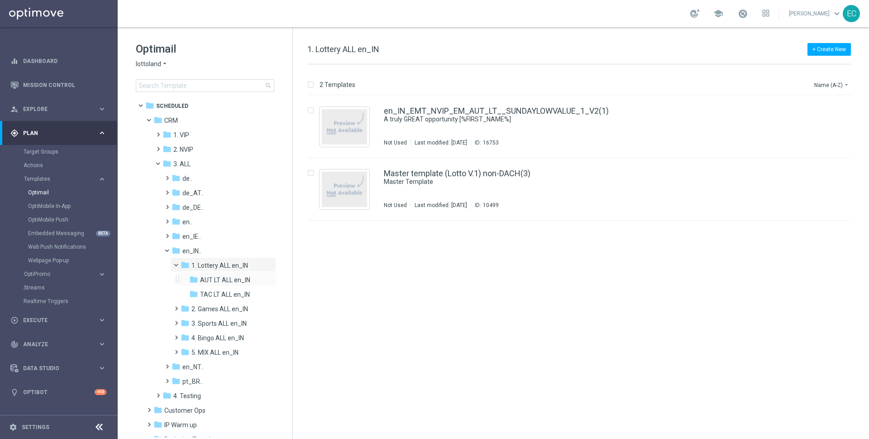
click at [218, 285] on div "folder AUT LT ALL en_IN more_vert" at bounding box center [227, 279] width 97 height 14
click at [225, 277] on span "AUT LT ALL en_IN" at bounding box center [225, 280] width 50 height 8
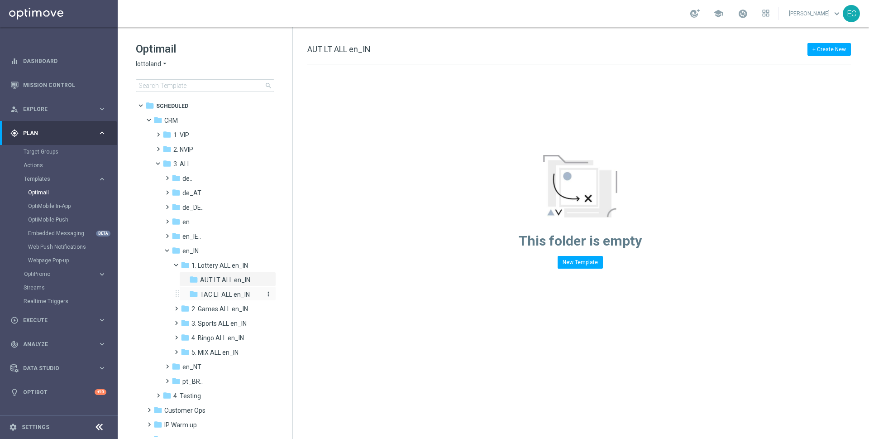
click at [228, 289] on div "folder TAC LT ALL en_IN" at bounding box center [226, 294] width 74 height 10
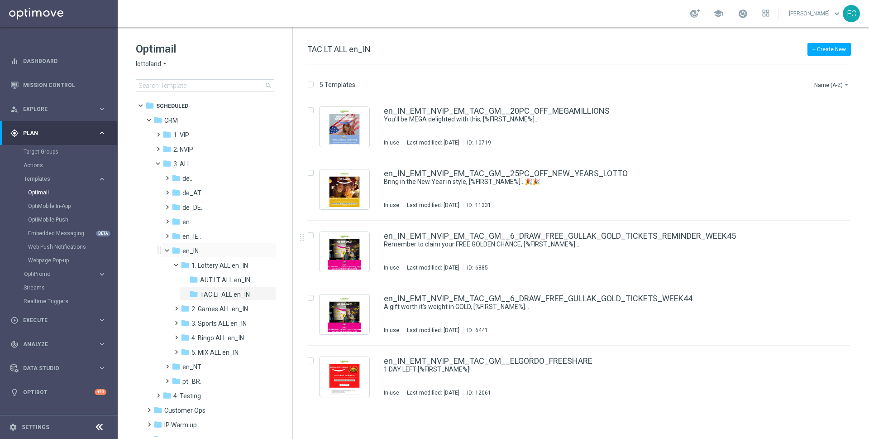
click at [169, 246] on span at bounding box center [171, 248] width 4 height 4
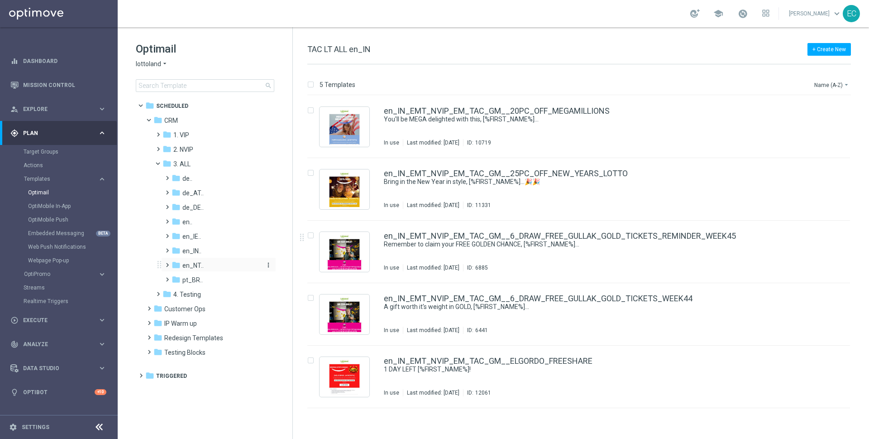
click at [203, 270] on div "folder en_NT.." at bounding box center [216, 265] width 89 height 10
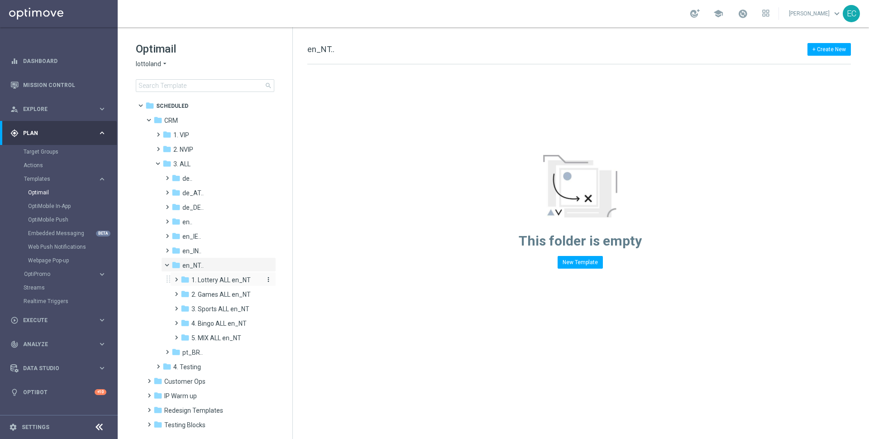
click at [215, 279] on span "1. Lottery ALL en_NT" at bounding box center [220, 280] width 59 height 8
click at [220, 301] on div "folder TAC LT ALL en_NT more_vert" at bounding box center [227, 308] width 97 height 14
click at [228, 293] on span "AUT LT ALL en_NT" at bounding box center [226, 294] width 53 height 8
click at [228, 321] on span "2. Games ALL en_NT" at bounding box center [220, 323] width 59 height 8
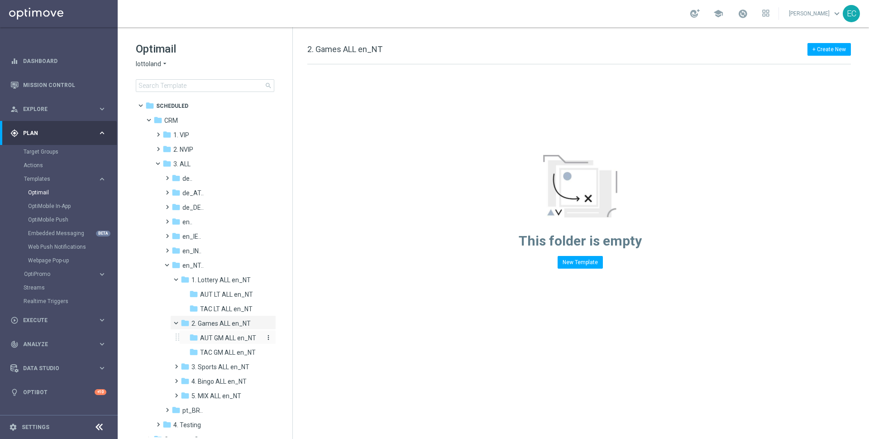
click at [231, 339] on span "AUT GM ALL en_NT" at bounding box center [228, 338] width 56 height 8
click at [236, 354] on span "TAC GM ALL en_NT" at bounding box center [228, 352] width 56 height 8
click at [236, 363] on span "3. Sports ALL en_NT" at bounding box center [220, 367] width 58 height 8
click at [160, 163] on span at bounding box center [162, 161] width 4 height 4
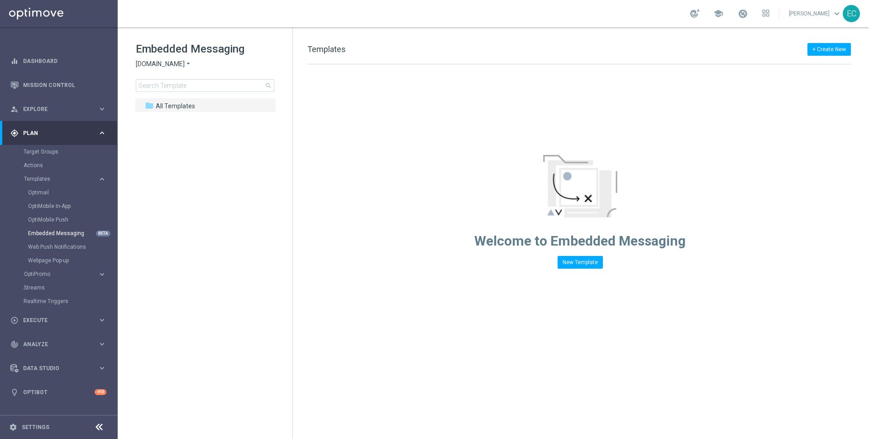
click at [184, 70] on div "Embedded Messaging [DOMAIN_NAME] arrow_drop_down × [DOMAIN_NAME] search" at bounding box center [214, 67] width 157 height 50
click at [174, 65] on span "[DOMAIN_NAME]" at bounding box center [160, 64] width 49 height 9
click at [169, 96] on div "Lottoland" at bounding box center [170, 96] width 68 height 11
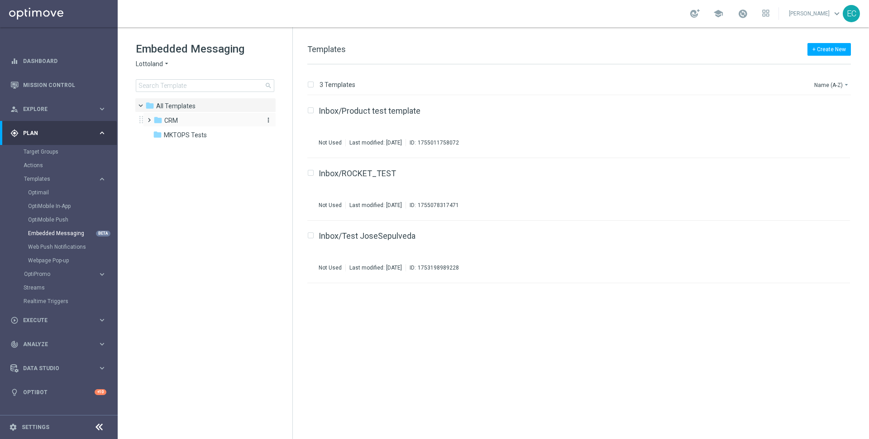
click at [202, 120] on div "folder CRM" at bounding box center [205, 120] width 104 height 10
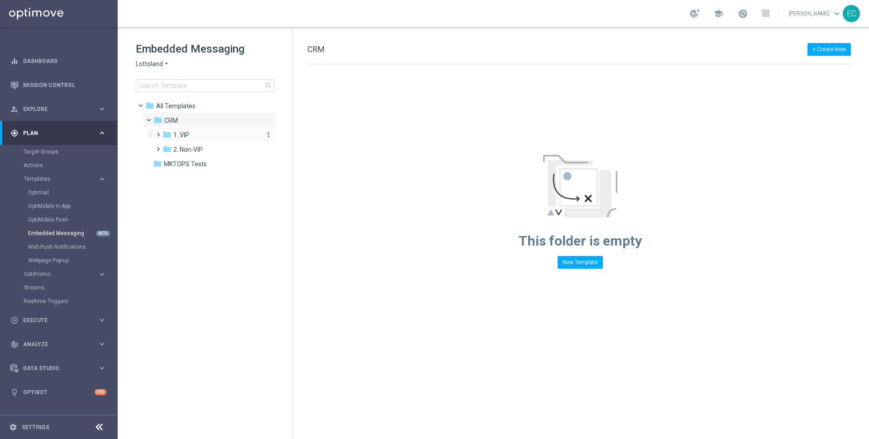
click at [198, 133] on div "folder 1. VIP" at bounding box center [210, 135] width 96 height 10
click at [193, 147] on span "2. Non-VIP" at bounding box center [187, 149] width 29 height 8
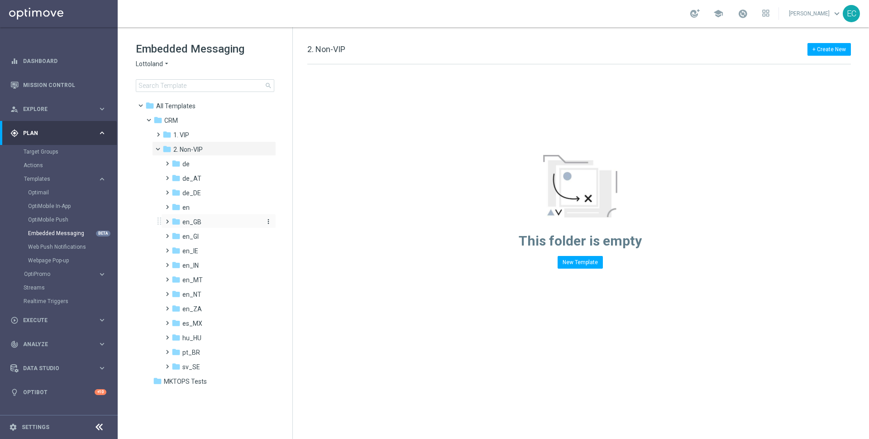
click at [208, 223] on div "folder en_GB" at bounding box center [216, 222] width 89 height 10
click at [227, 239] on div "folder AUT en_GB" at bounding box center [220, 236] width 81 height 10
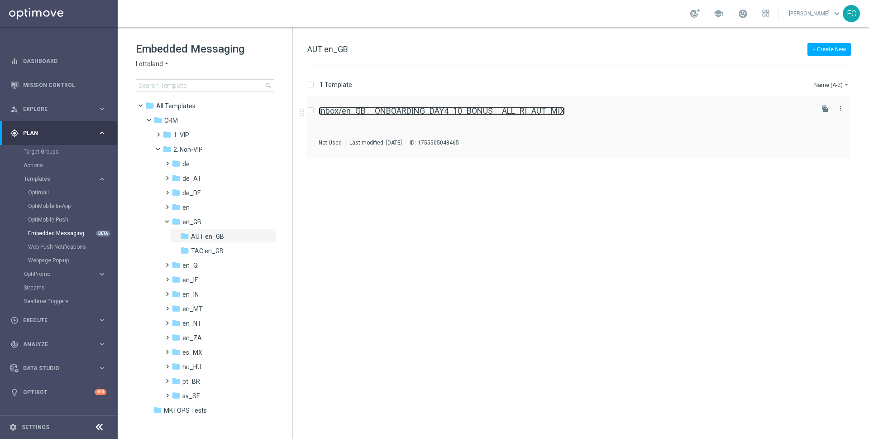
click at [491, 109] on link "Inbox/en_GB__ONBOARDING_DAY4_10_BONUS__ALL_RI_AUT_MIX" at bounding box center [442, 111] width 246 height 8
